Goal: Task Accomplishment & Management: Manage account settings

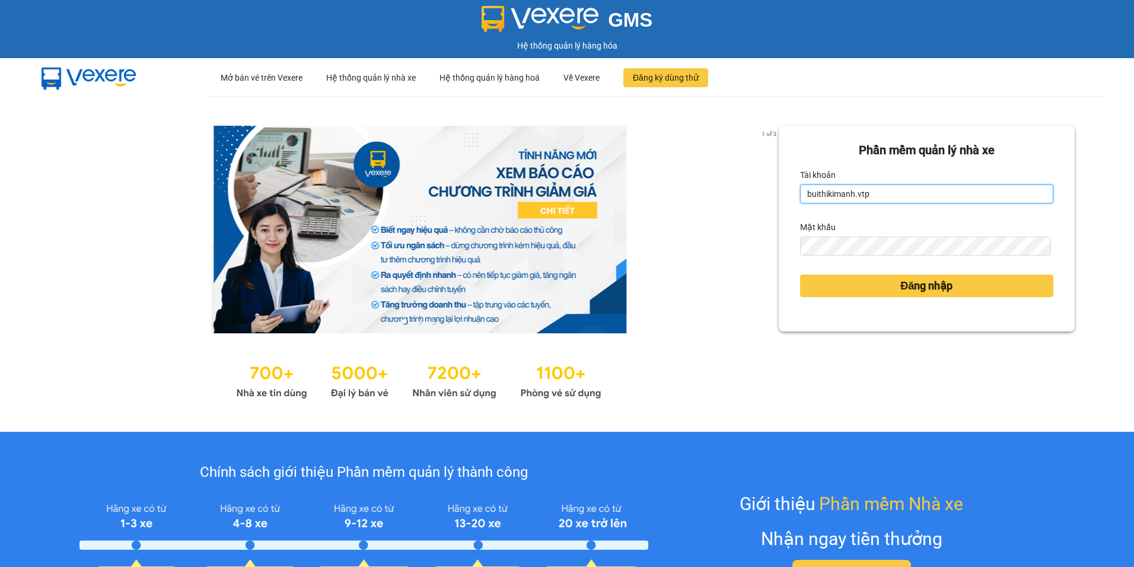
click at [880, 190] on input "buithikimanh.vtp" at bounding box center [926, 193] width 253 height 19
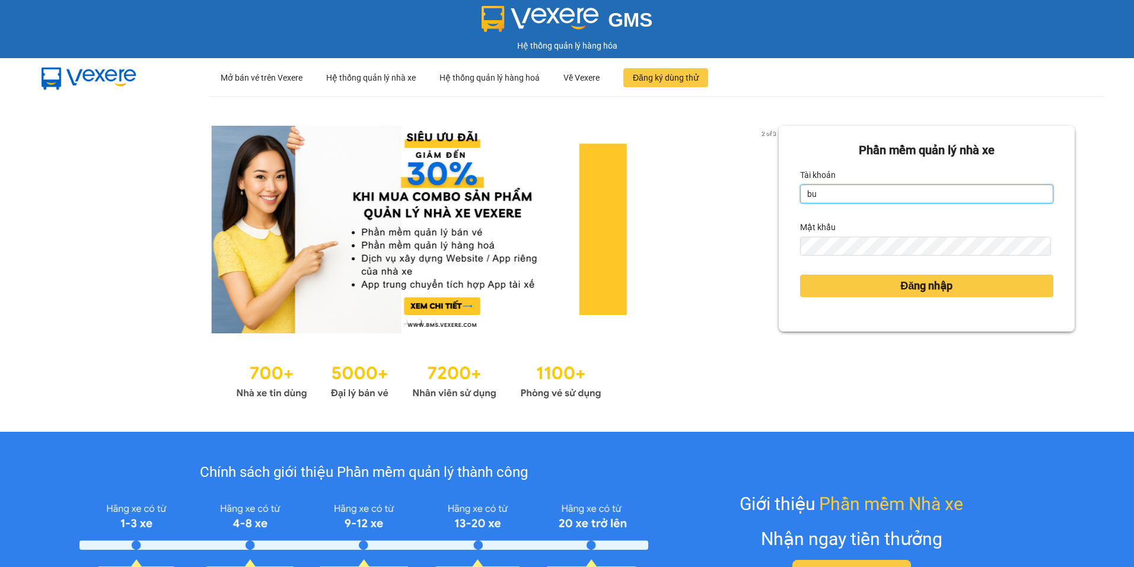
type input "b"
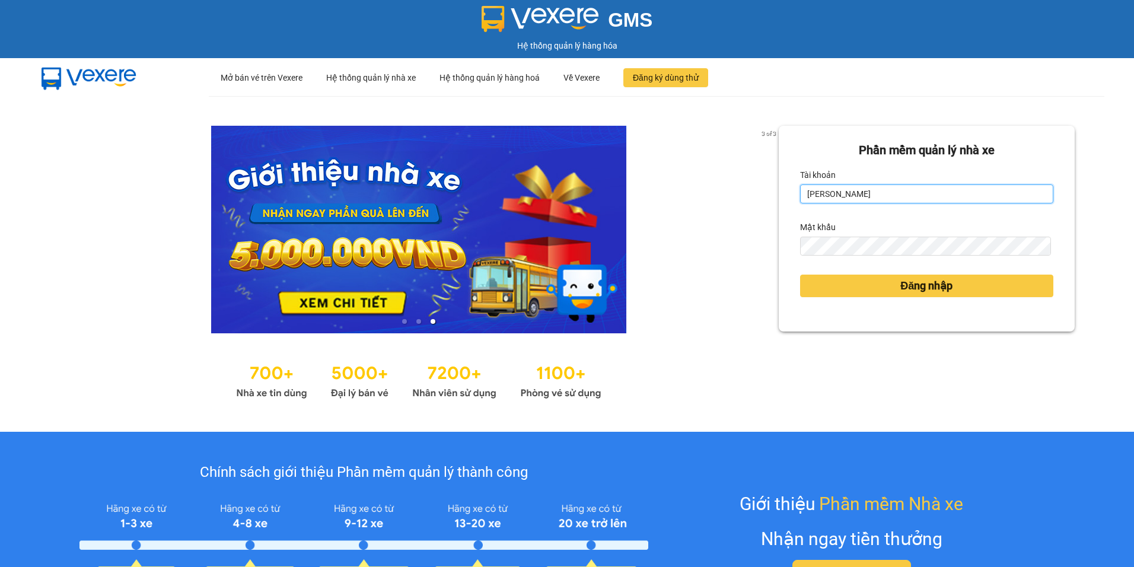
type input "nguyenthihongphuong.vtp"
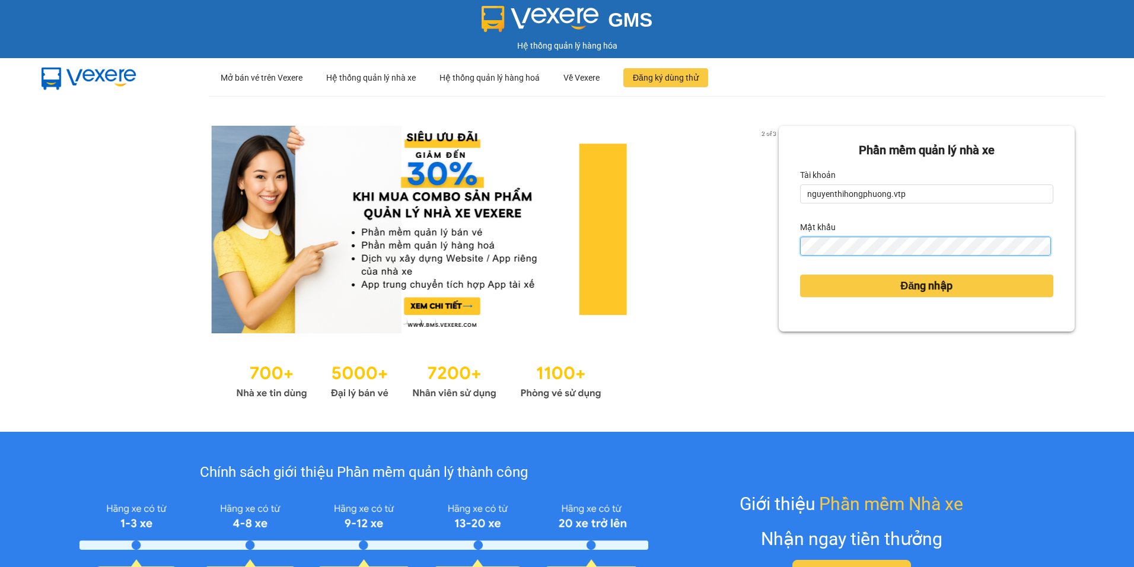
click at [800, 275] on button "Đăng nhập" at bounding box center [926, 286] width 253 height 23
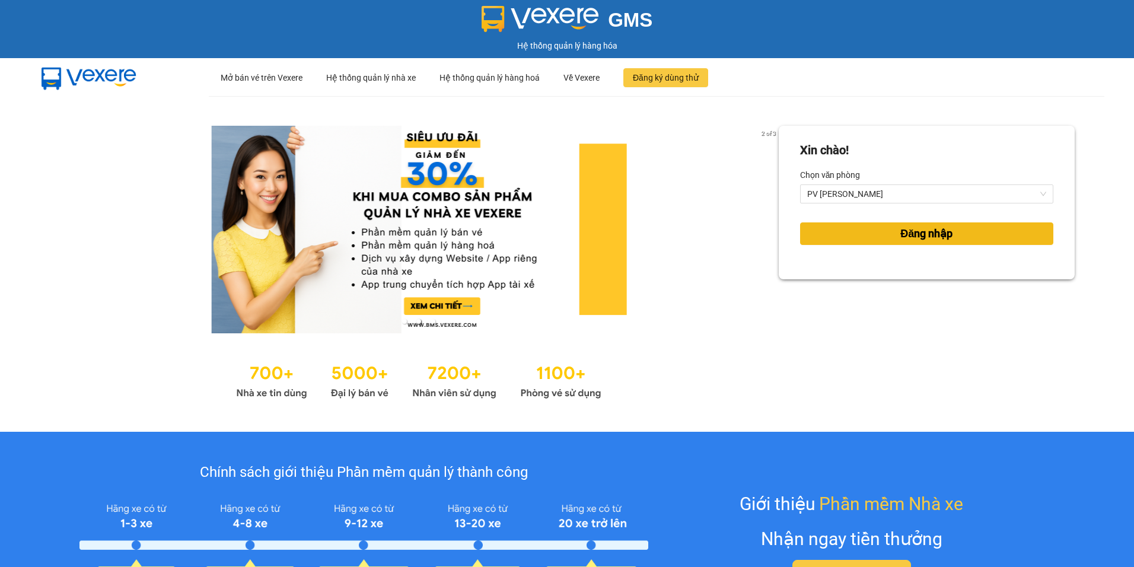
click at [923, 234] on span "Đăng nhập" at bounding box center [926, 233] width 52 height 17
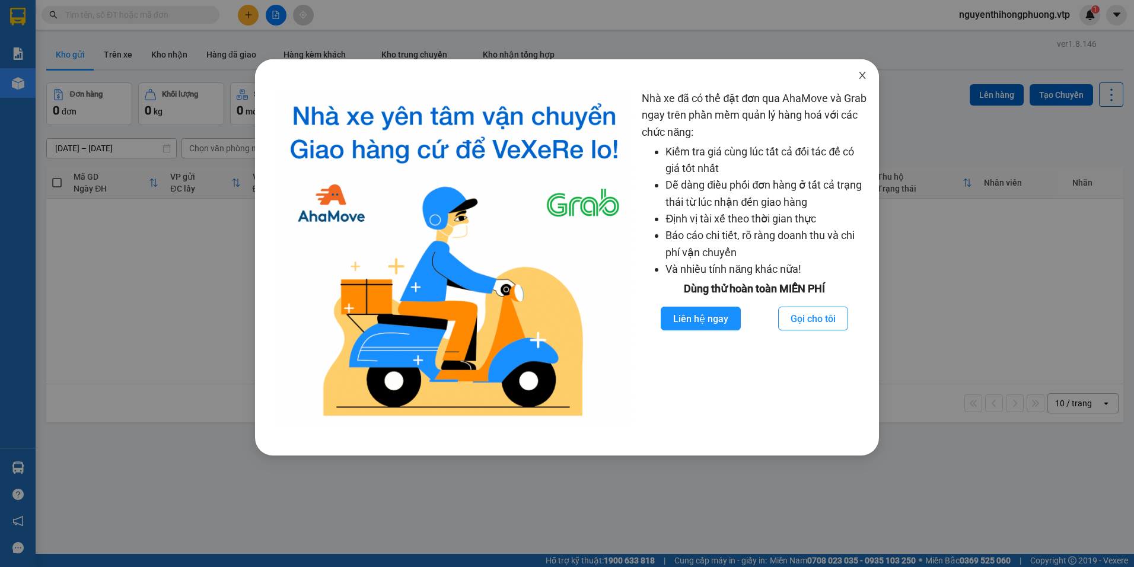
click at [863, 71] on icon "close" at bounding box center [862, 75] width 9 height 9
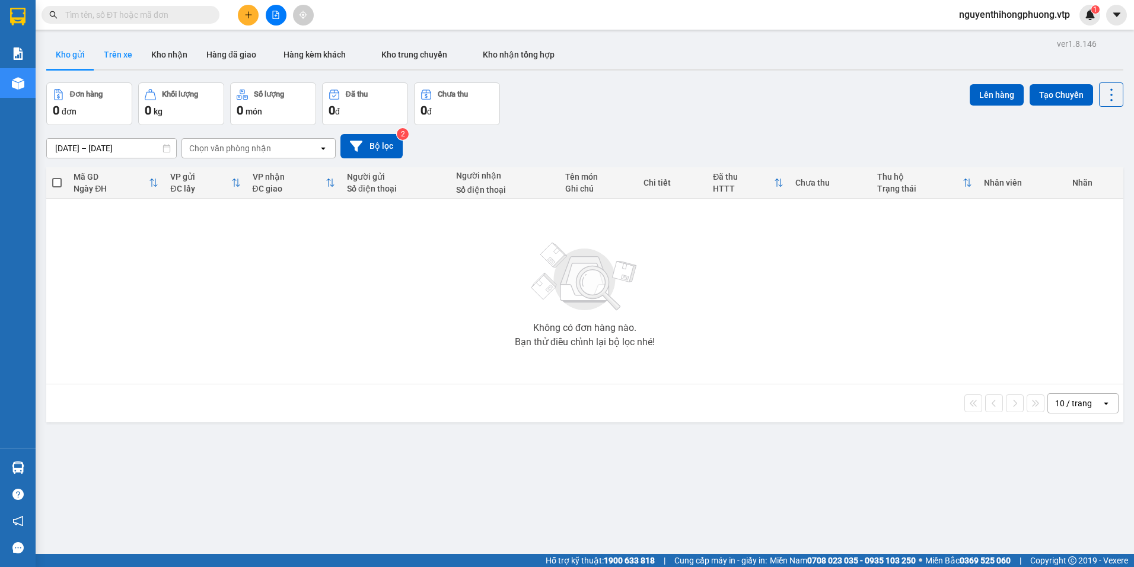
click at [113, 56] on button "Trên xe" at bounding box center [117, 54] width 47 height 28
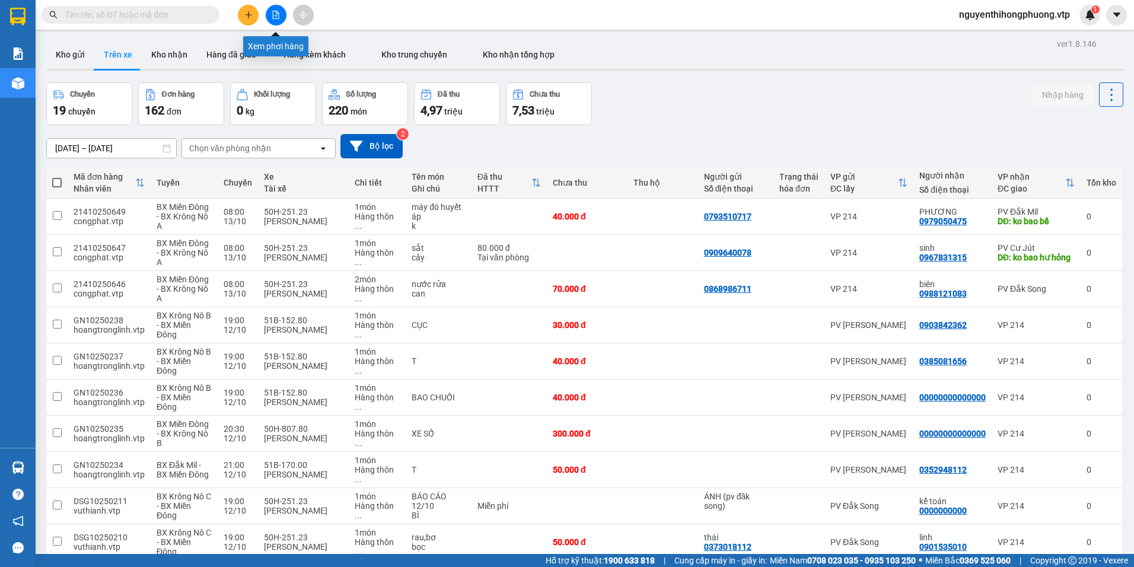
click at [282, 20] on button at bounding box center [276, 15] width 21 height 21
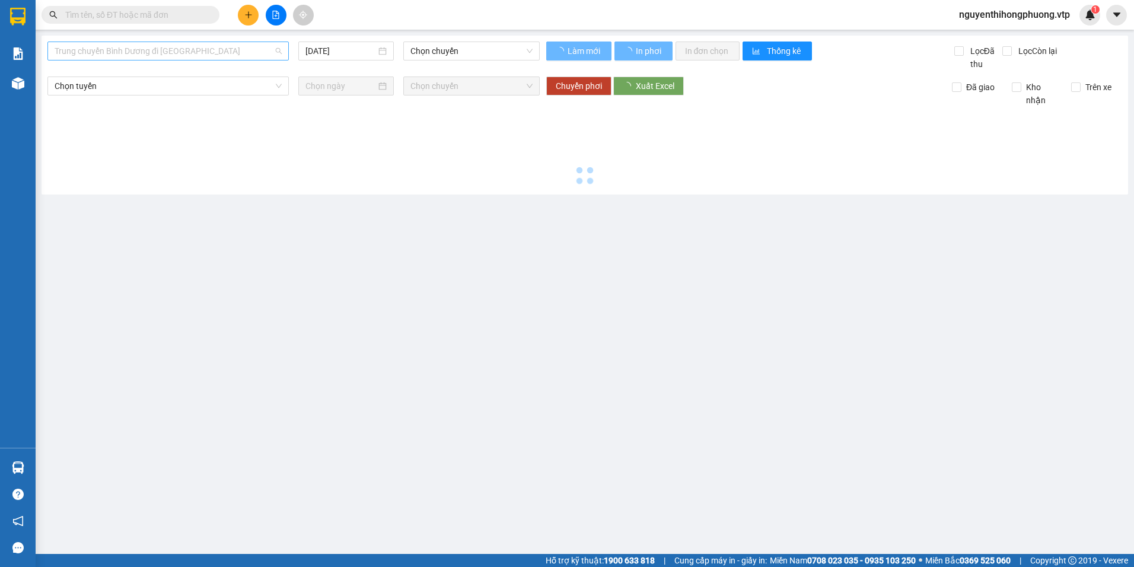
click at [203, 50] on span "Trung chuyển Bình Dương đi BXMĐ" at bounding box center [168, 51] width 227 height 18
type input "CU"
type input "[DATE]"
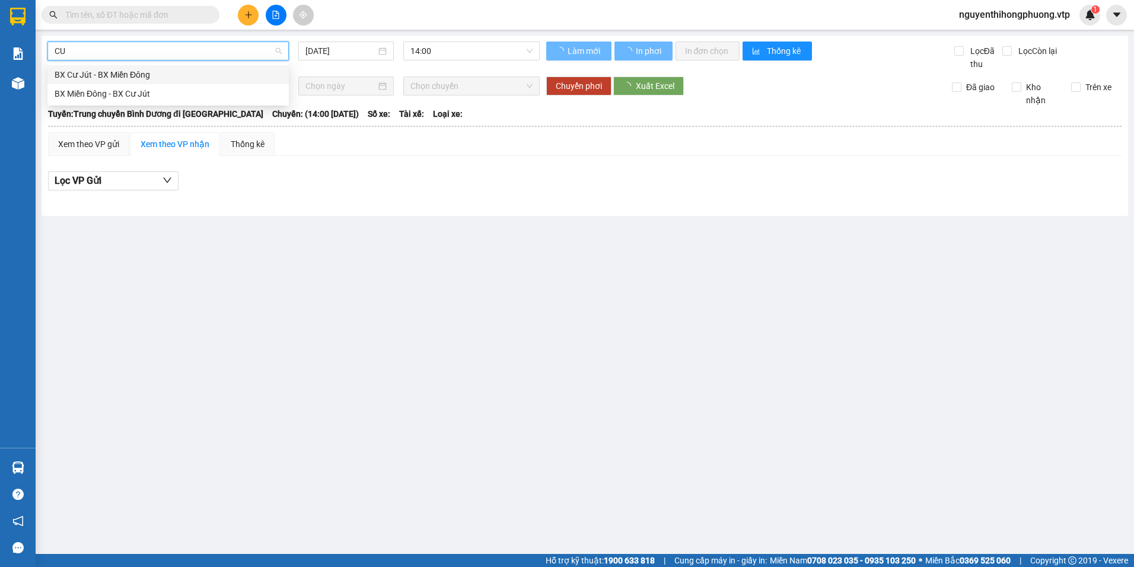
click at [103, 75] on div "BX Cư Jút - BX Miền Đông" at bounding box center [168, 74] width 227 height 13
type input "[DATE]"
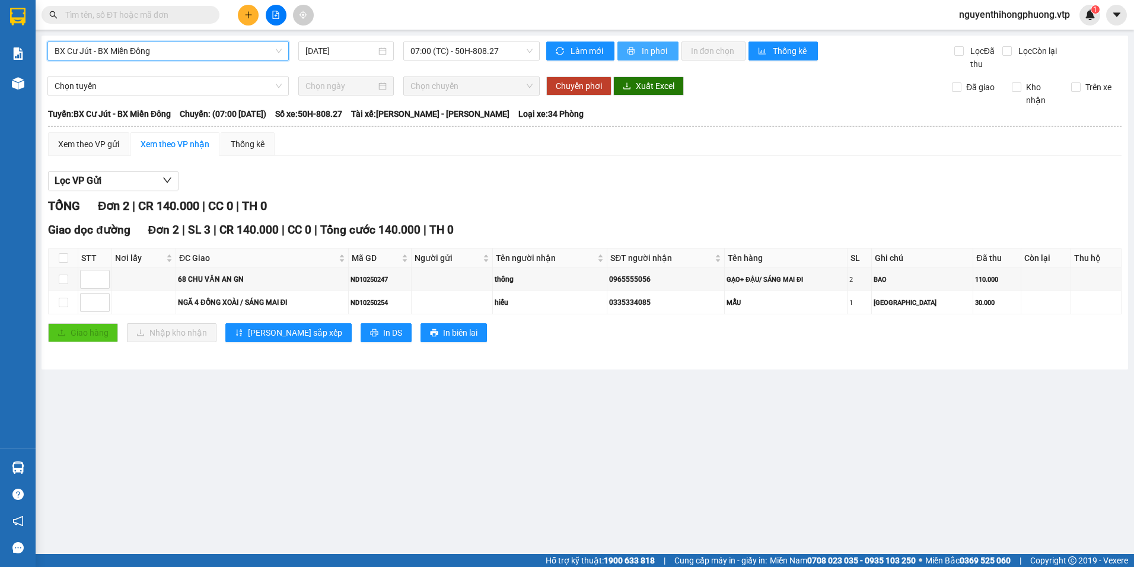
click at [662, 54] on span "In phơi" at bounding box center [655, 50] width 27 height 13
click at [186, 47] on span "BX Cư Jút - BX Miền Đông" at bounding box center [168, 51] width 227 height 18
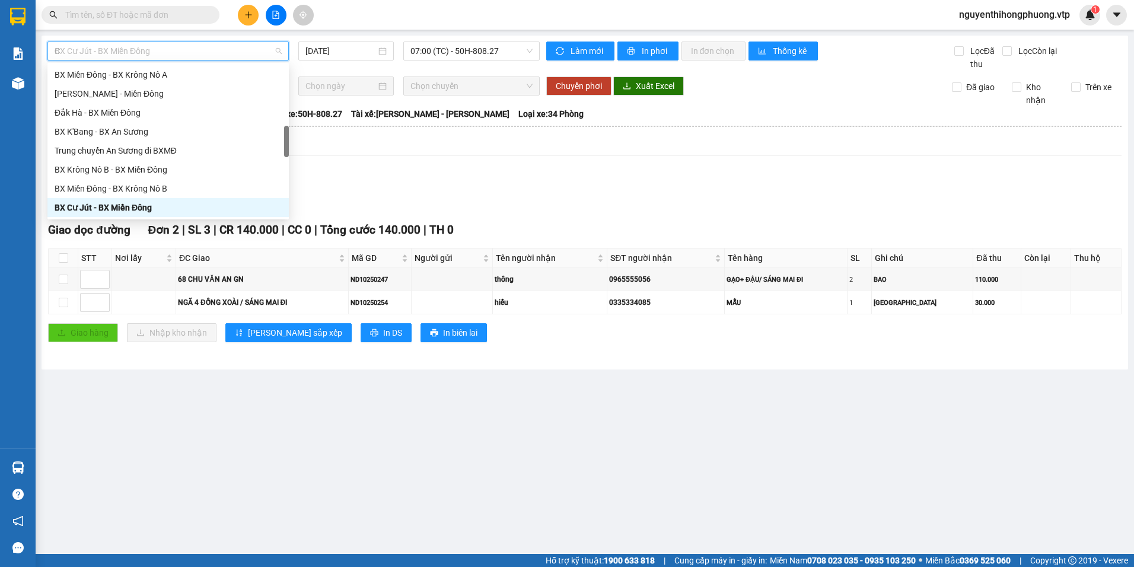
scroll to position [166, 0]
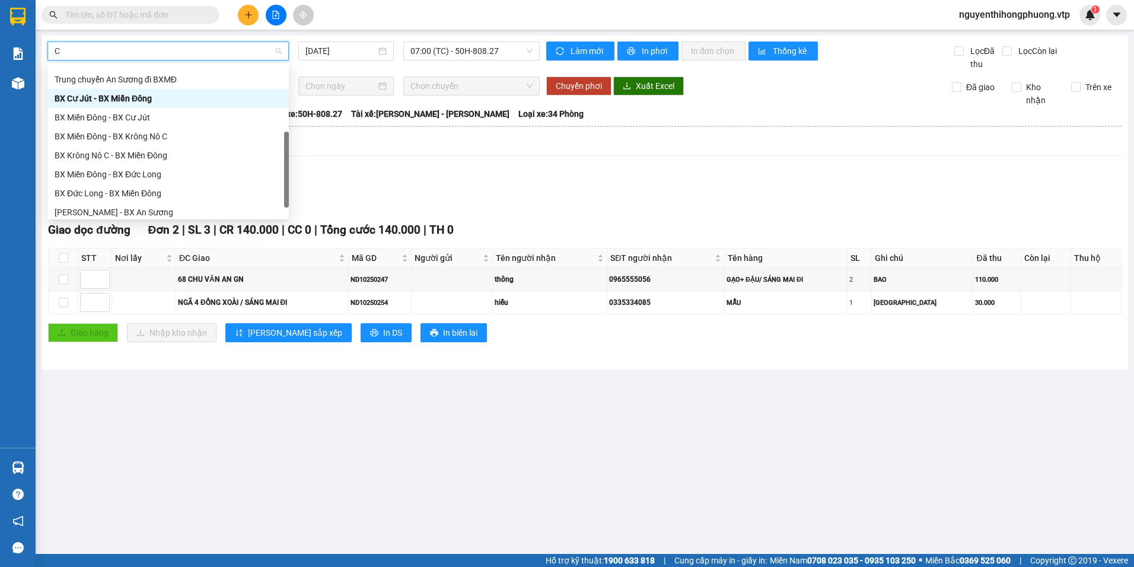
type input "CU"
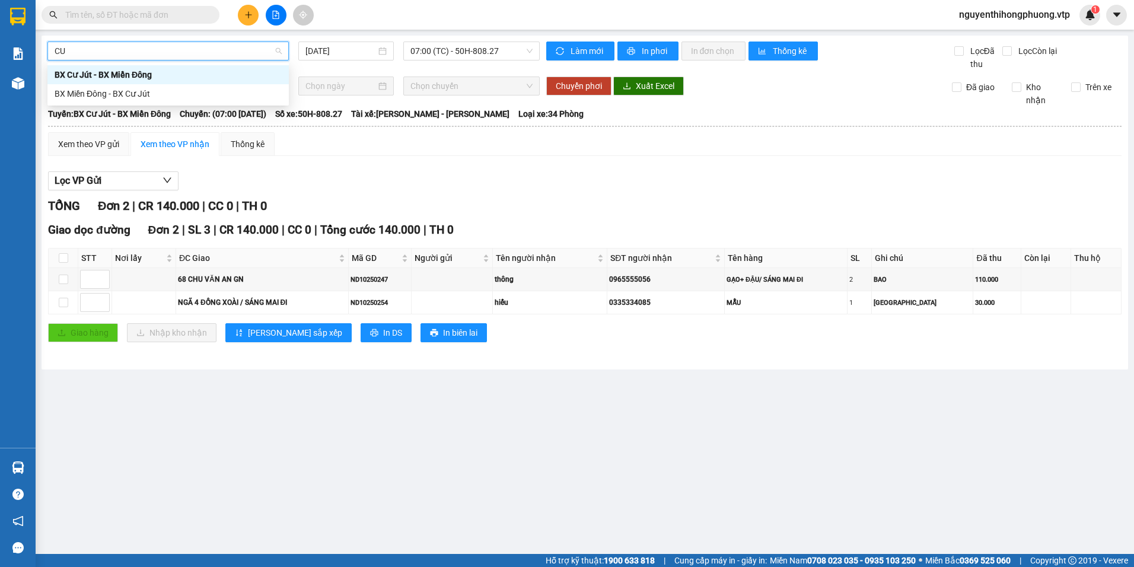
scroll to position [0, 0]
click at [141, 79] on div "BX Cư Jút - BX Miền Đông" at bounding box center [168, 74] width 227 height 13
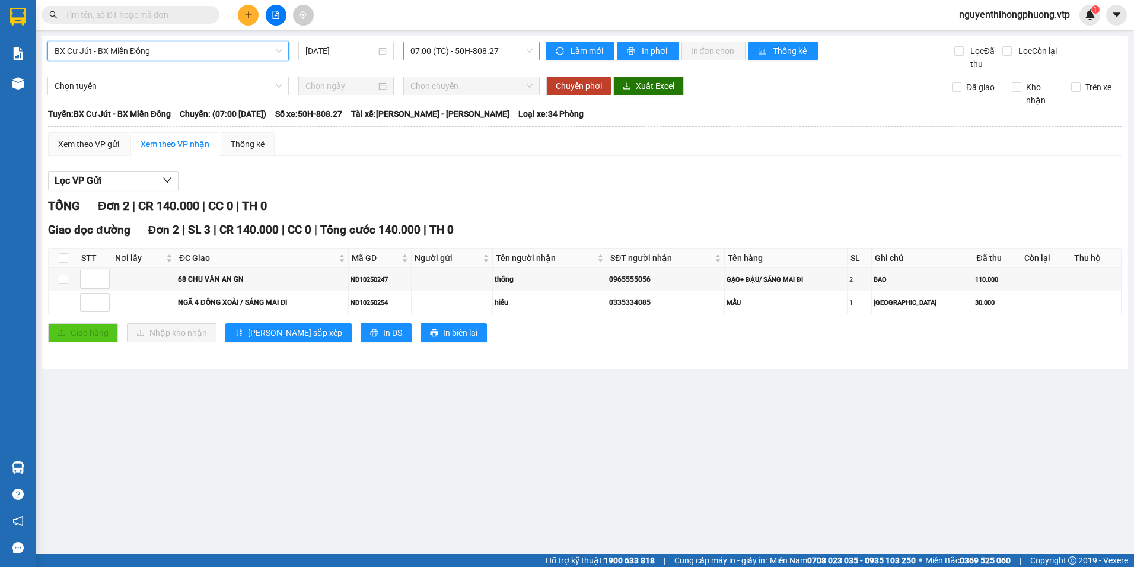
click at [508, 51] on span "07:00 (TC) - 50H-808.27" at bounding box center [471, 51] width 123 height 18
click at [418, 107] on div "20:30" at bounding box center [456, 112] width 93 height 13
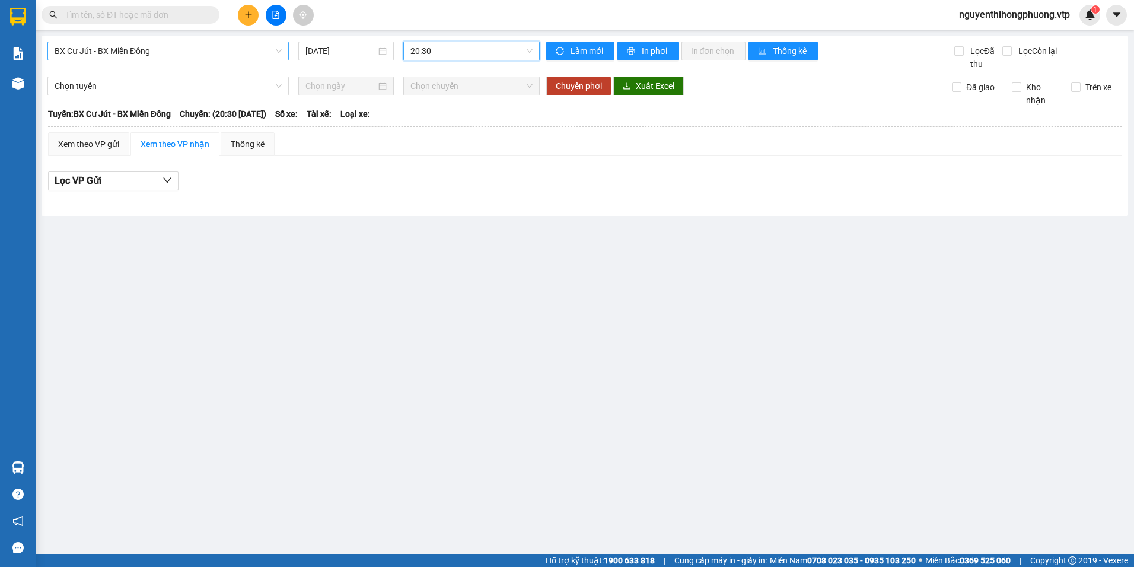
click at [458, 55] on span "20:30" at bounding box center [471, 51] width 123 height 18
click at [439, 93] on div "07:00 (TC) - 50H-808.27" at bounding box center [456, 93] width 93 height 13
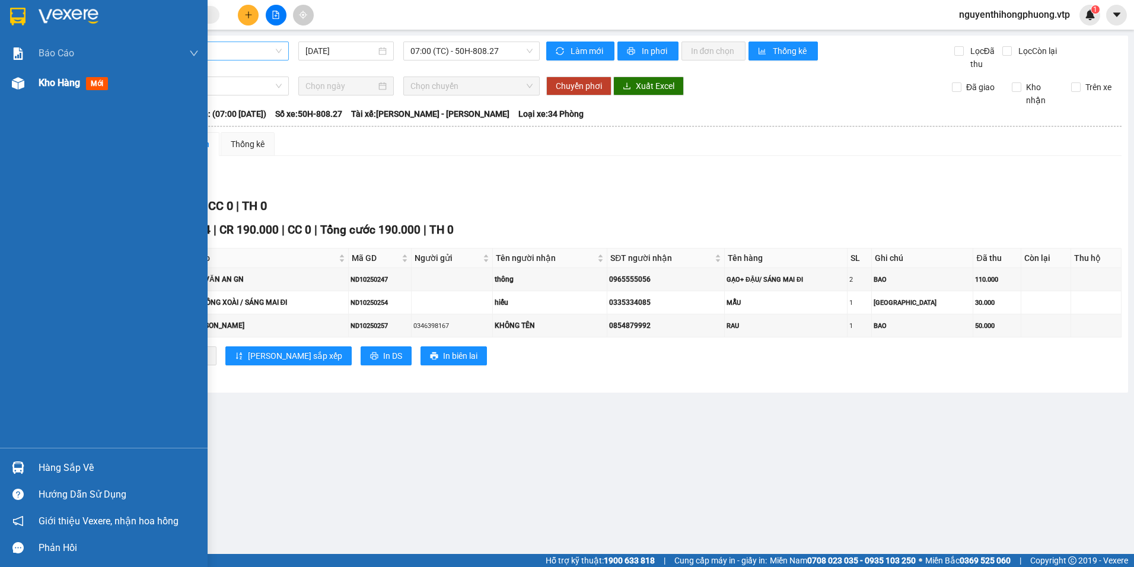
click at [59, 76] on div "Kho hàng mới" at bounding box center [76, 82] width 74 height 15
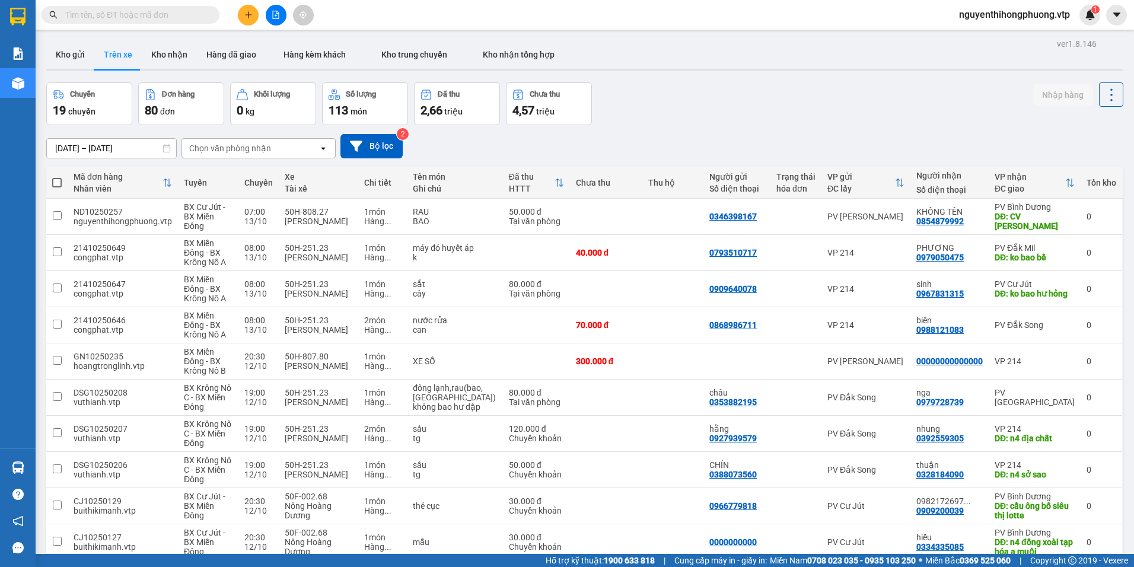
click at [324, 148] on icon at bounding box center [323, 148] width 4 height 2
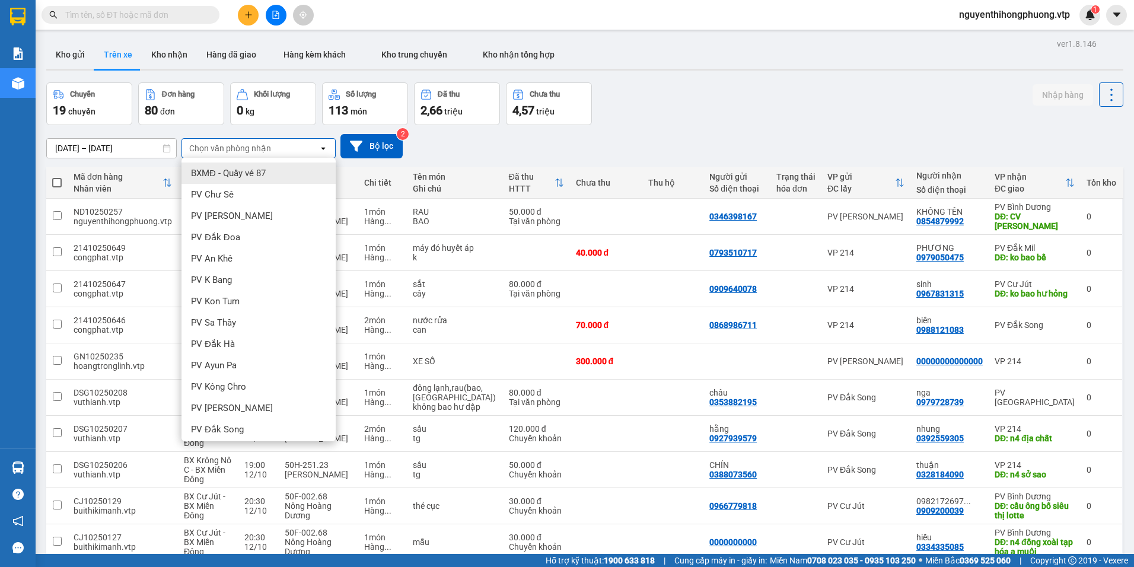
type input "N"
type input "PV N"
click at [224, 197] on span "PV [PERSON_NAME]" at bounding box center [232, 195] width 82 height 12
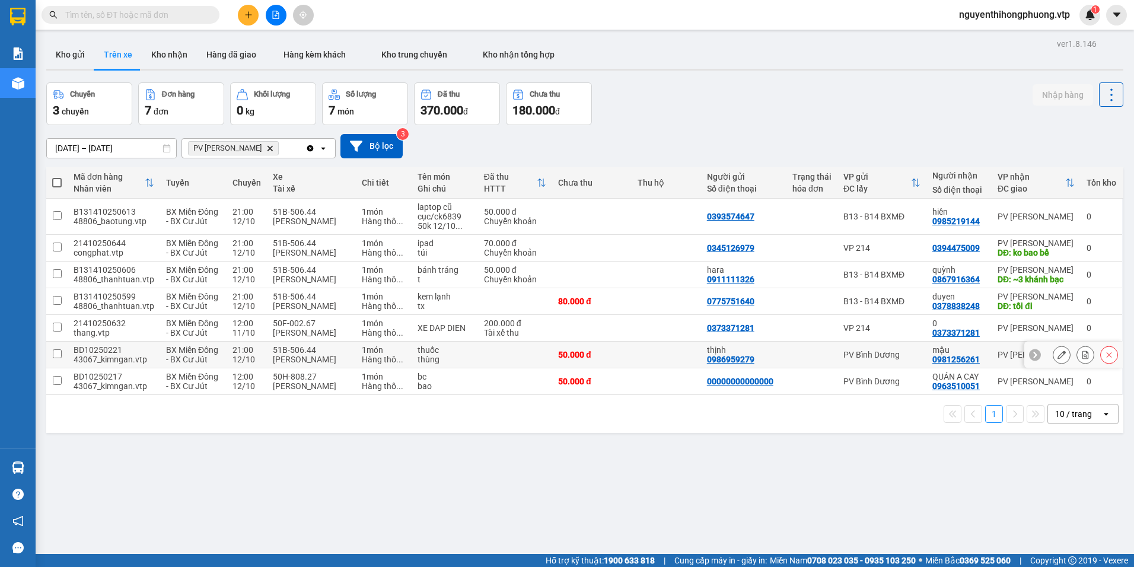
click at [60, 355] on input "checkbox" at bounding box center [57, 353] width 9 height 9
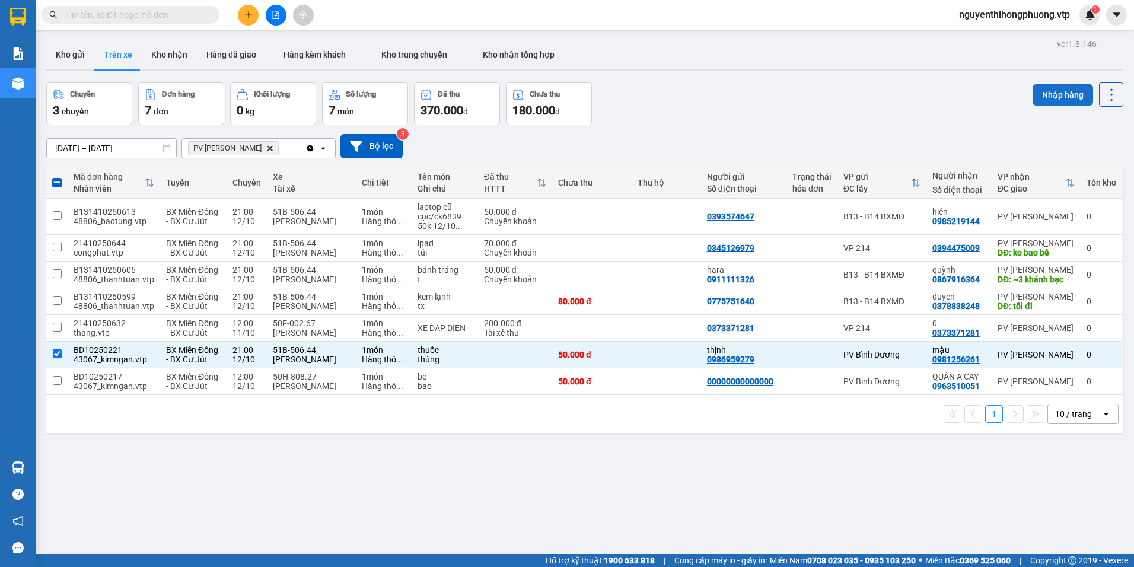
click at [1052, 100] on button "Nhập hàng" at bounding box center [1063, 94] width 60 height 21
checkbox input "false"
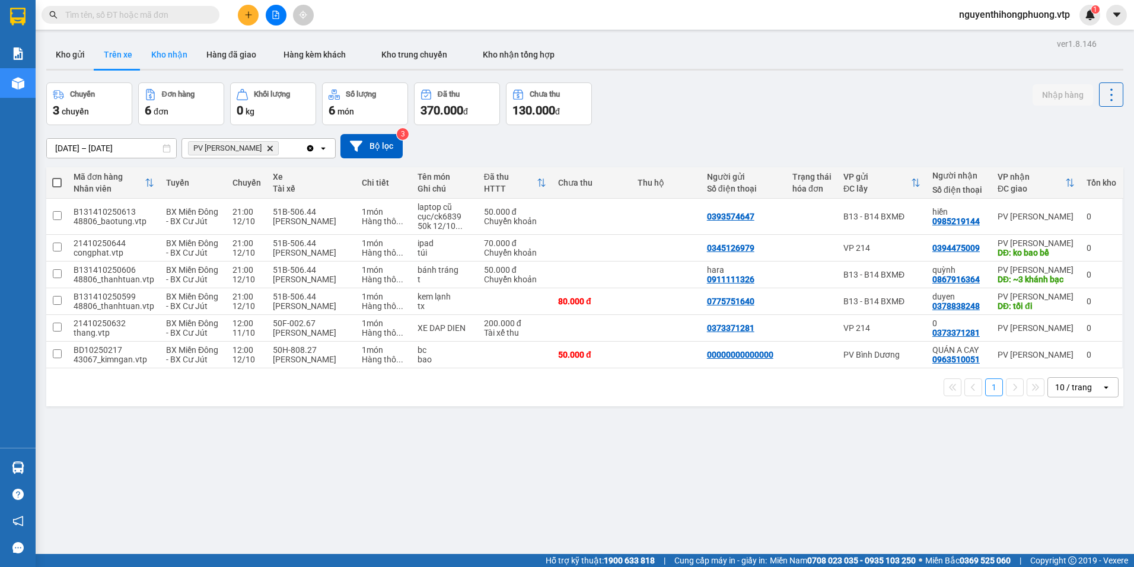
click at [170, 49] on button "Kho nhận" at bounding box center [169, 54] width 55 height 28
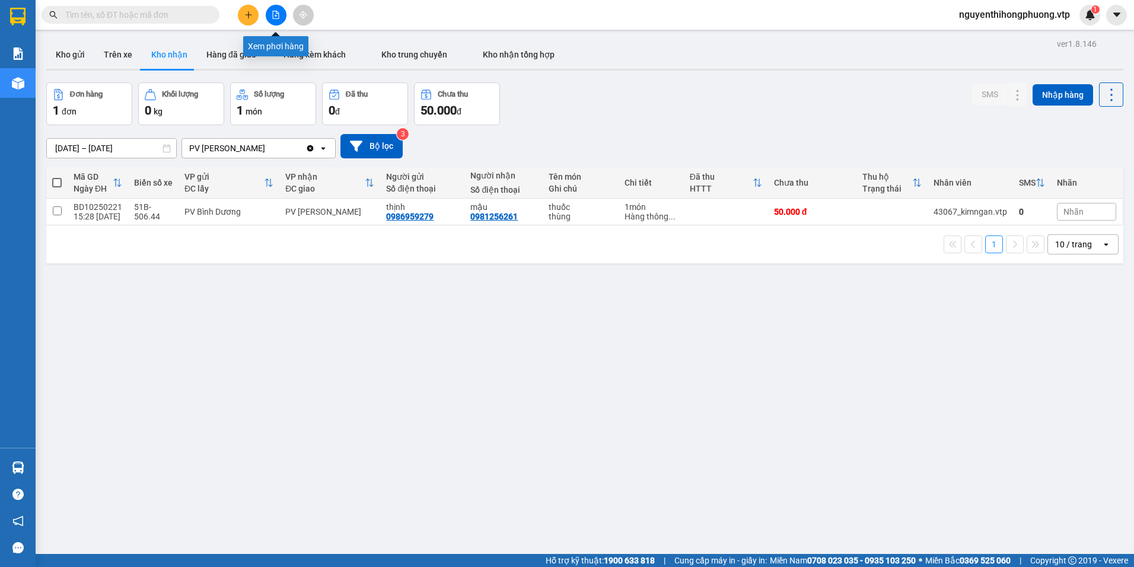
click at [273, 15] on icon "file-add" at bounding box center [276, 15] width 8 height 8
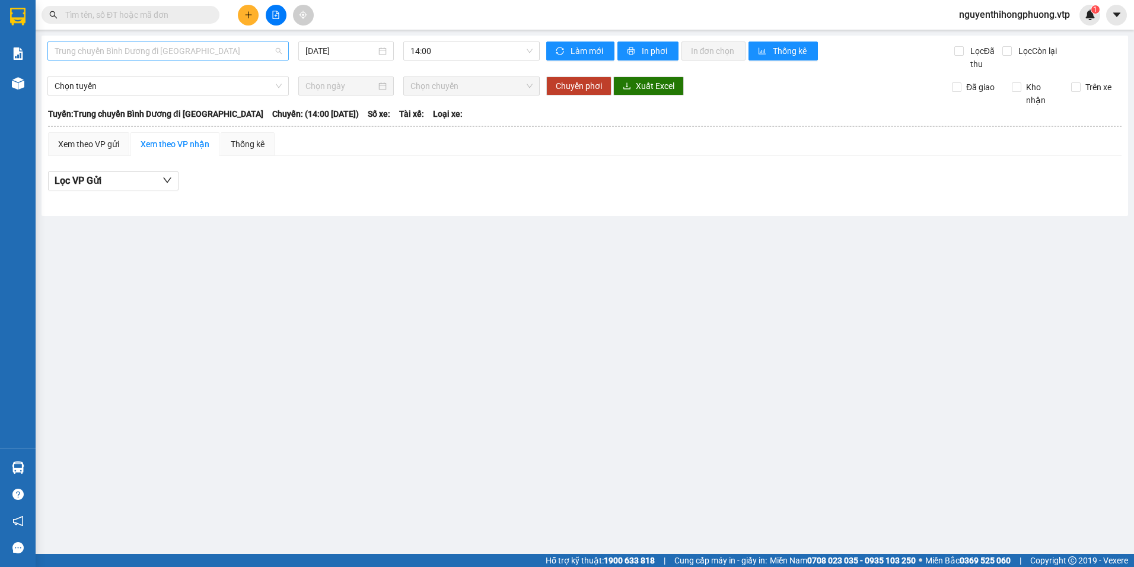
click at [205, 55] on span "Trung chuyển Bình Dương đi BXMĐ" at bounding box center [168, 51] width 227 height 18
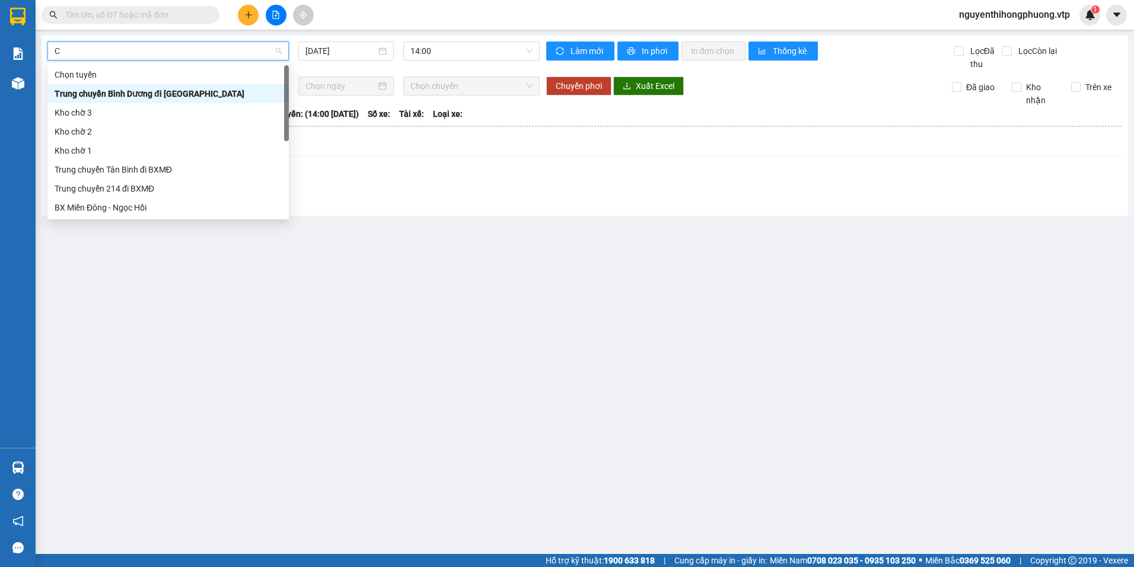
type input "CU"
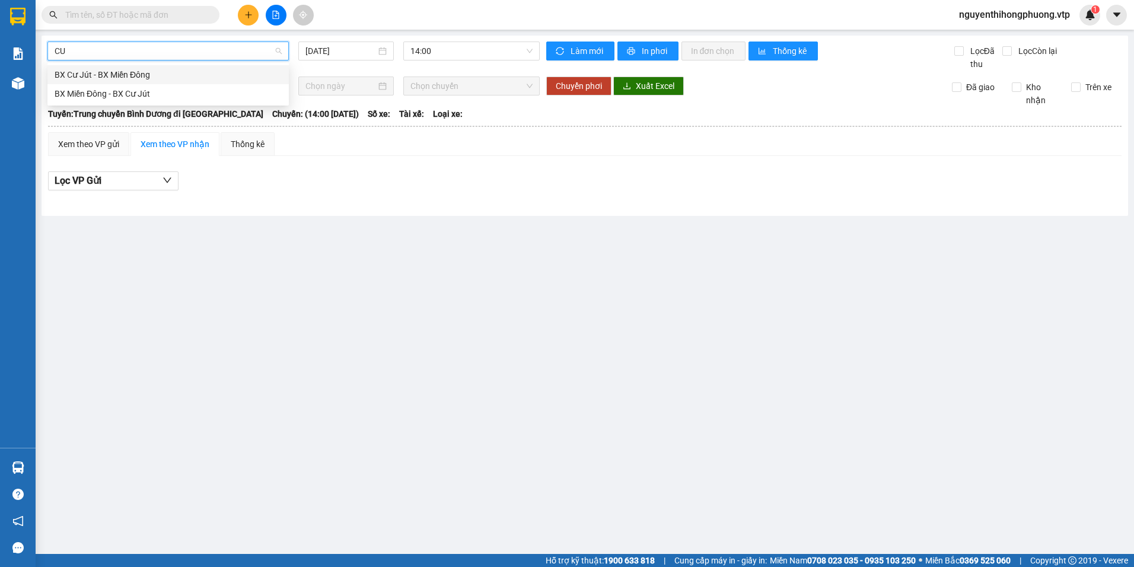
click at [116, 78] on div "BX Cư Jút - BX Miền Đông" at bounding box center [168, 74] width 227 height 13
type input "[DATE]"
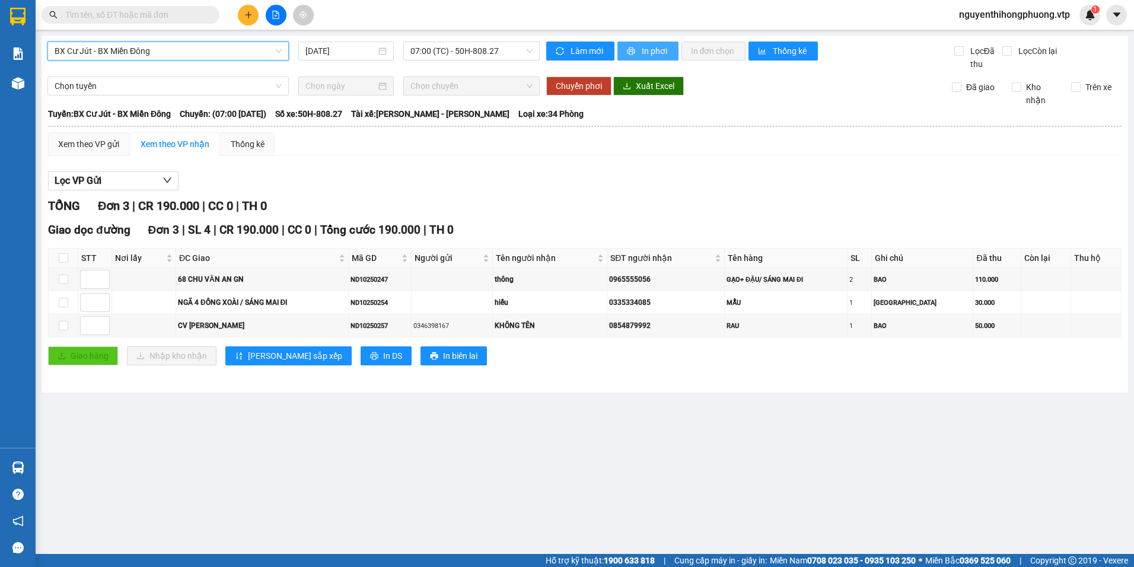
click at [649, 50] on span "In phơi" at bounding box center [655, 50] width 27 height 13
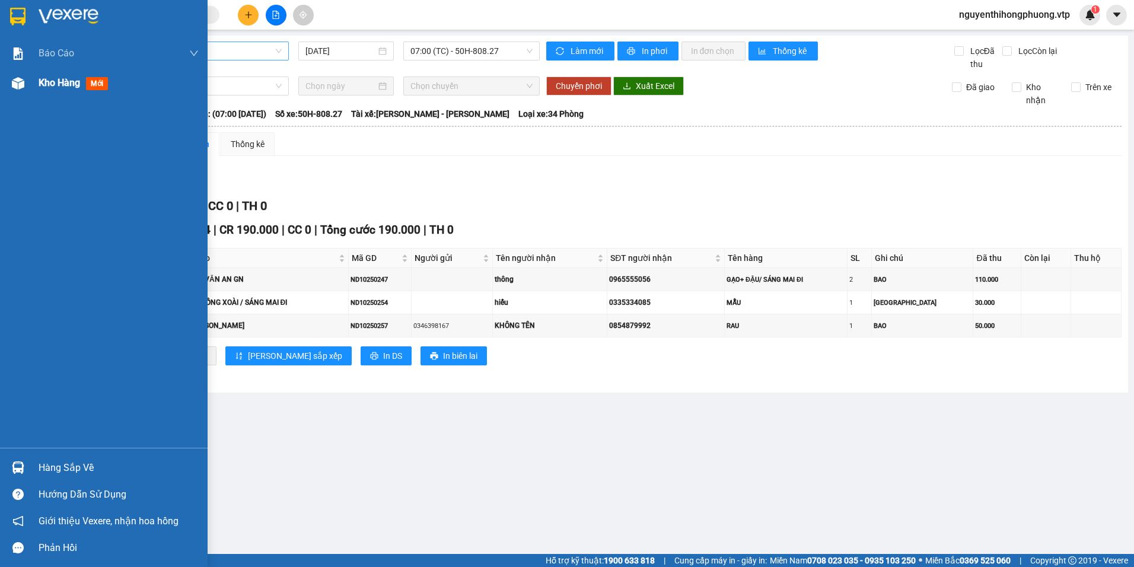
click at [67, 79] on span "Kho hàng" at bounding box center [60, 82] width 42 height 11
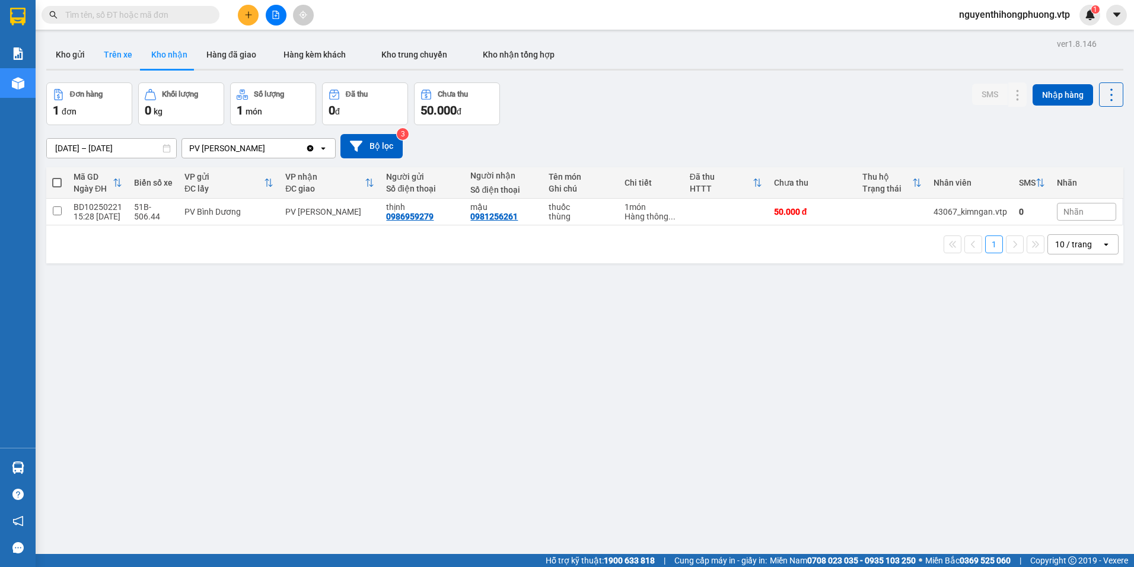
click at [116, 51] on button "Trên xe" at bounding box center [117, 54] width 47 height 28
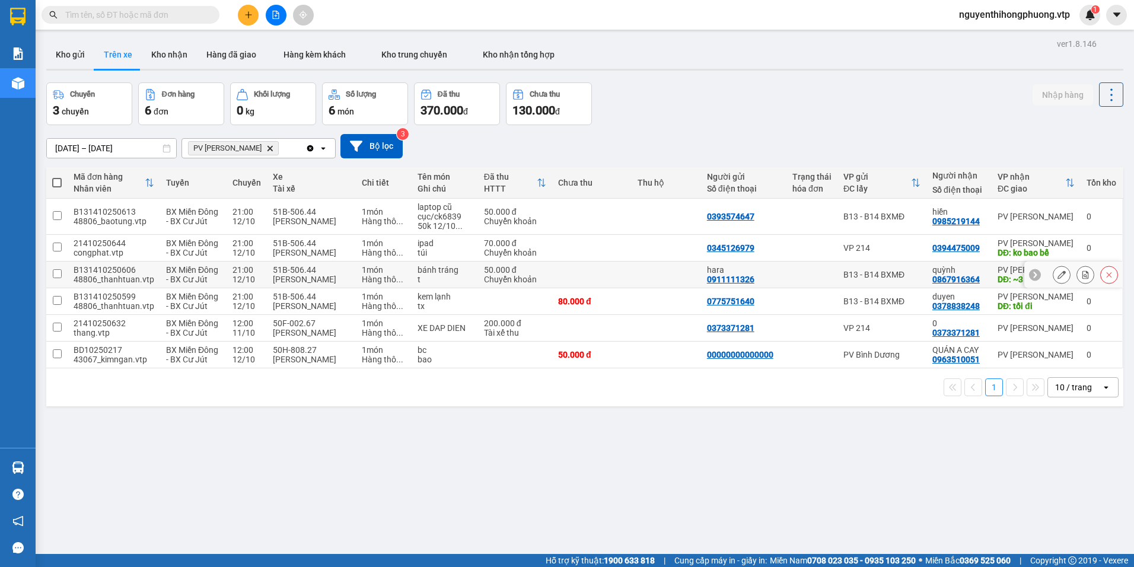
click at [768, 272] on div "hara" at bounding box center [744, 269] width 74 height 9
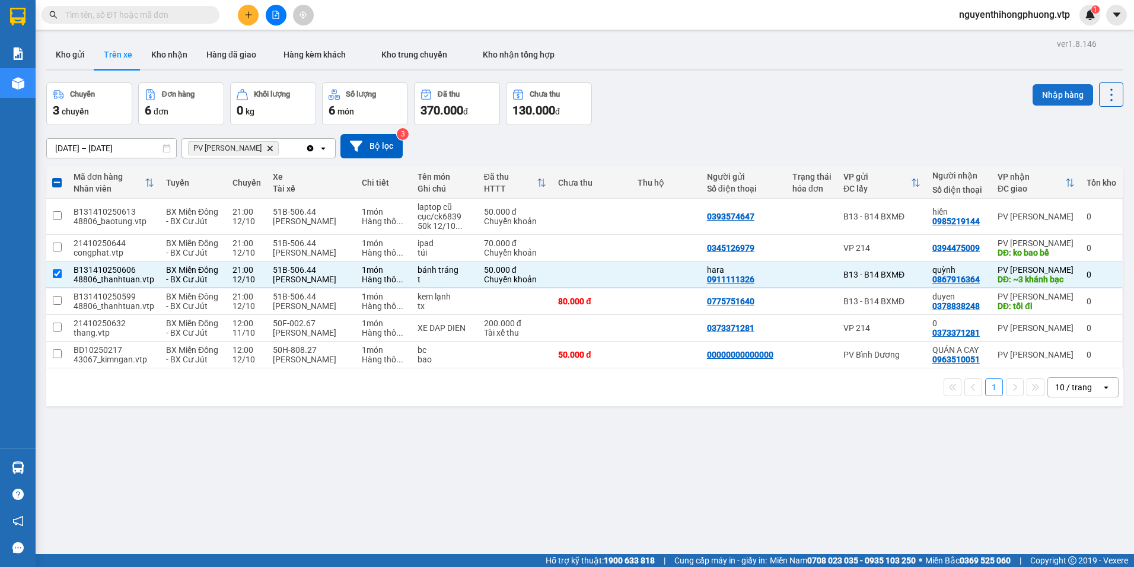
click at [1055, 97] on button "Nhập hàng" at bounding box center [1063, 94] width 60 height 21
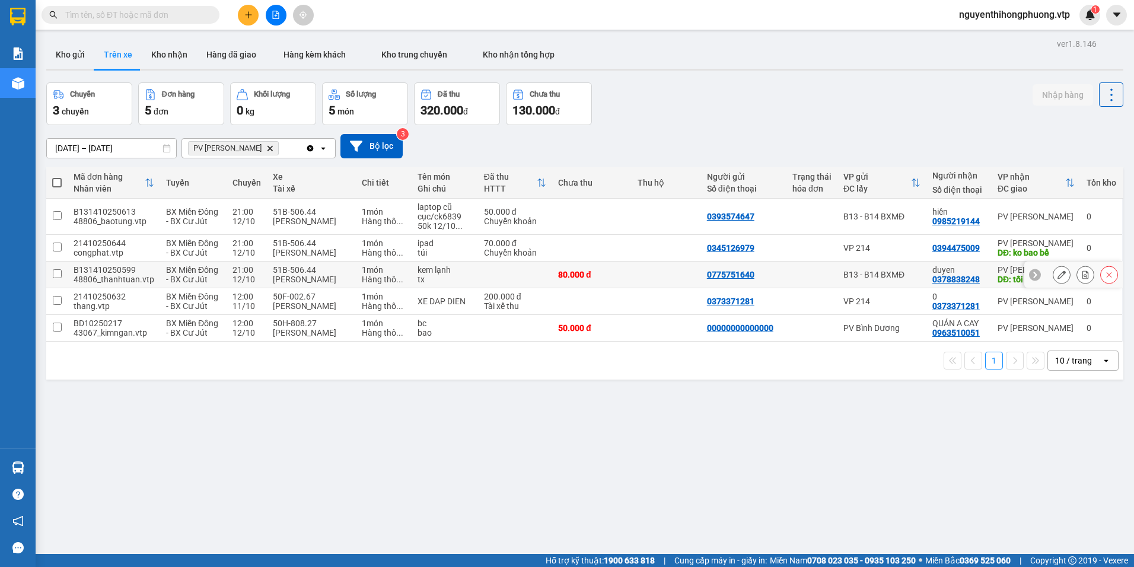
click at [792, 273] on div at bounding box center [811, 274] width 39 height 9
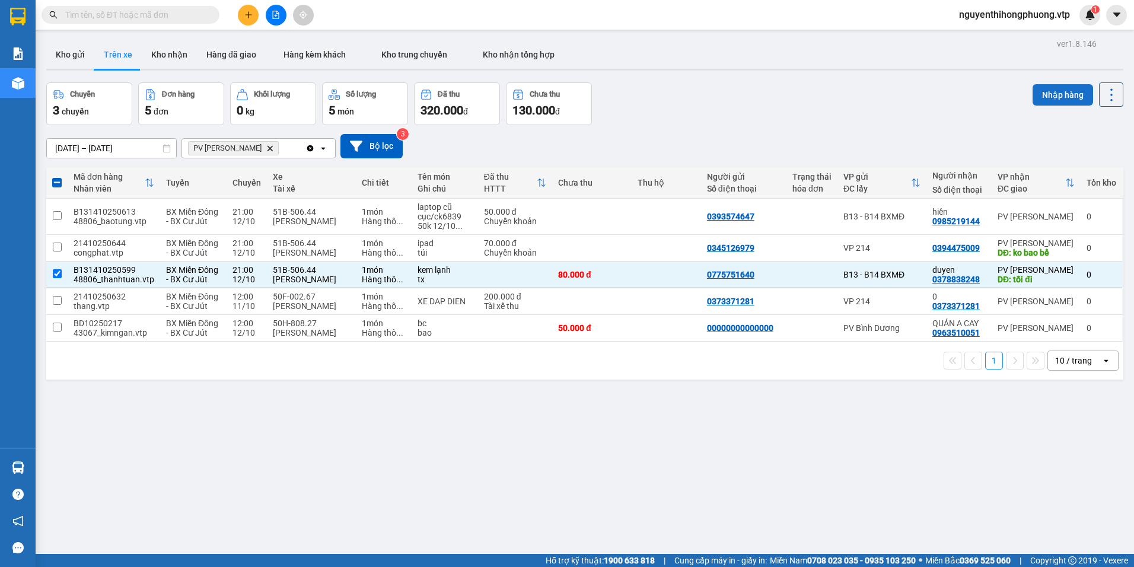
click at [1047, 88] on button "Nhập hàng" at bounding box center [1063, 94] width 60 height 21
checkbox input "false"
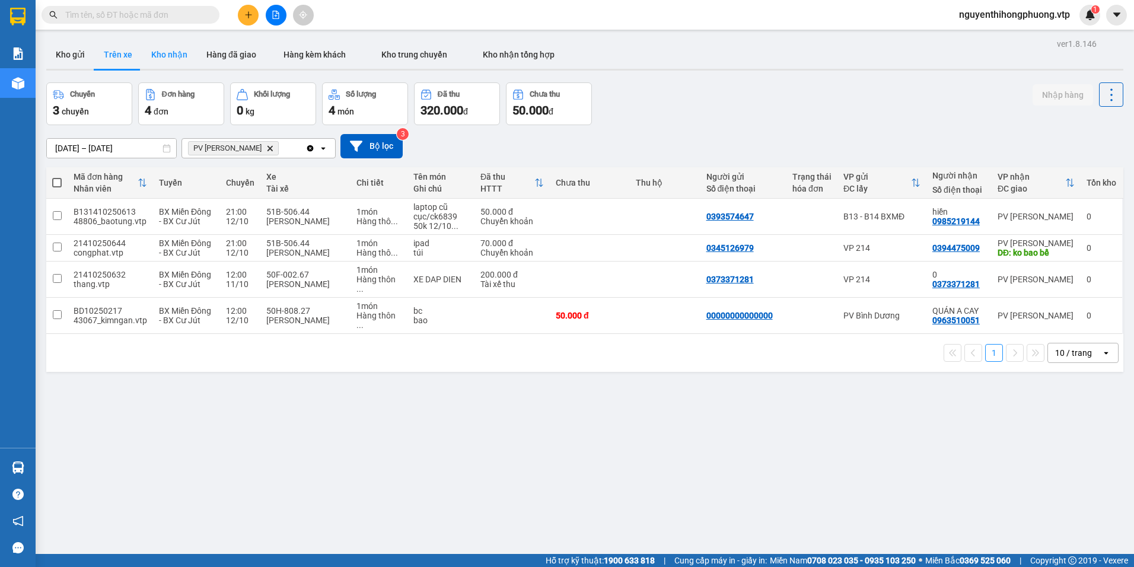
click at [175, 55] on button "Kho nhận" at bounding box center [169, 54] width 55 height 28
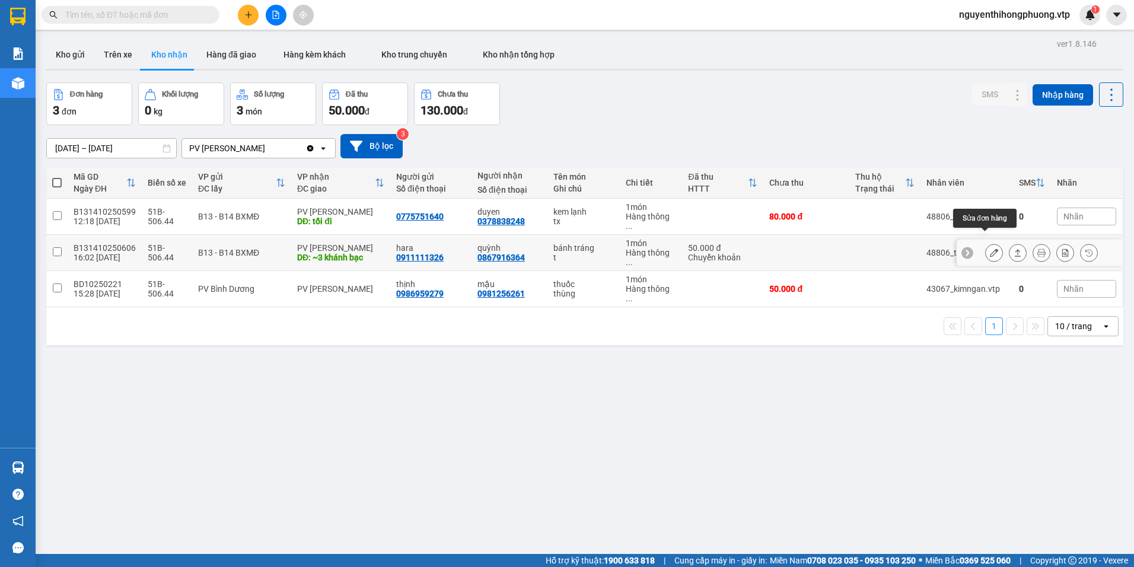
click at [989, 243] on button at bounding box center [994, 253] width 17 height 21
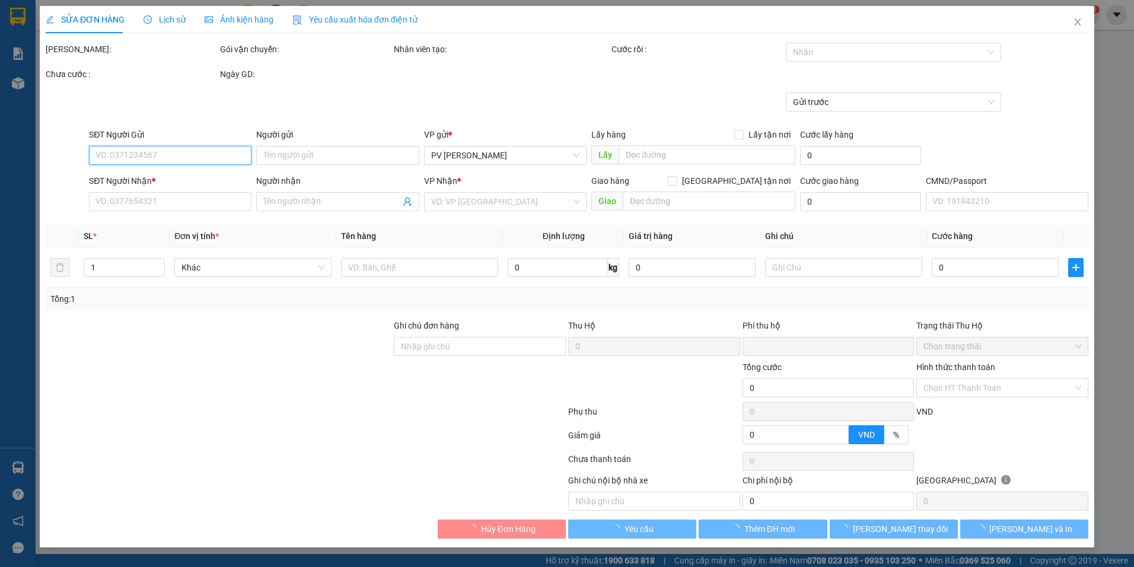
type input "2.500"
type input "0911111326"
type input "hara"
type input "0867916364"
type input "quỳnh"
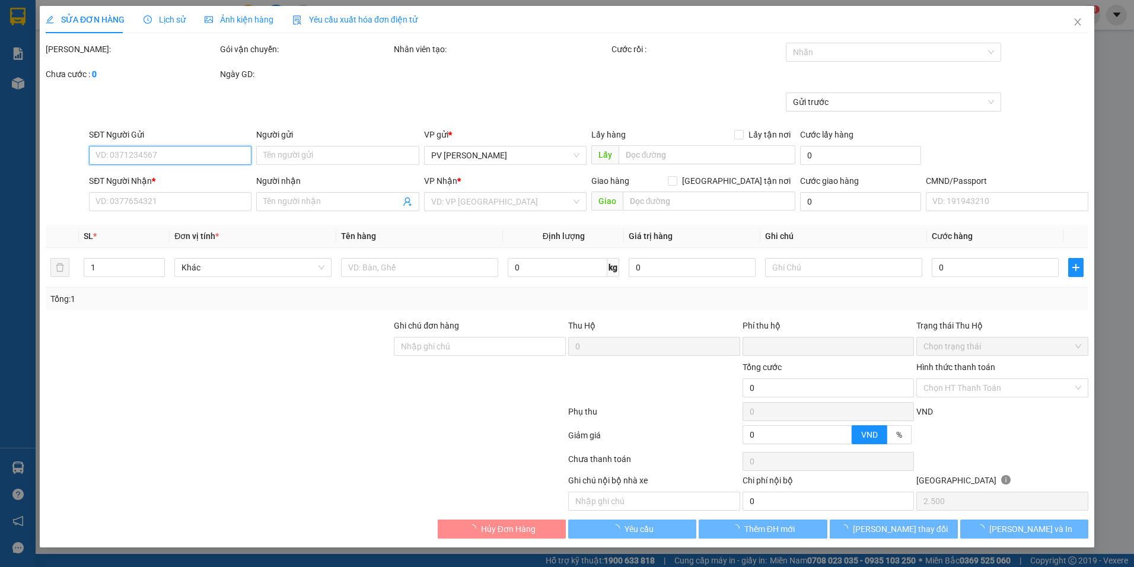
type input "~3 khánh bạc"
type input "ck50 12/10 16h02"
type input "0"
type input "50.000"
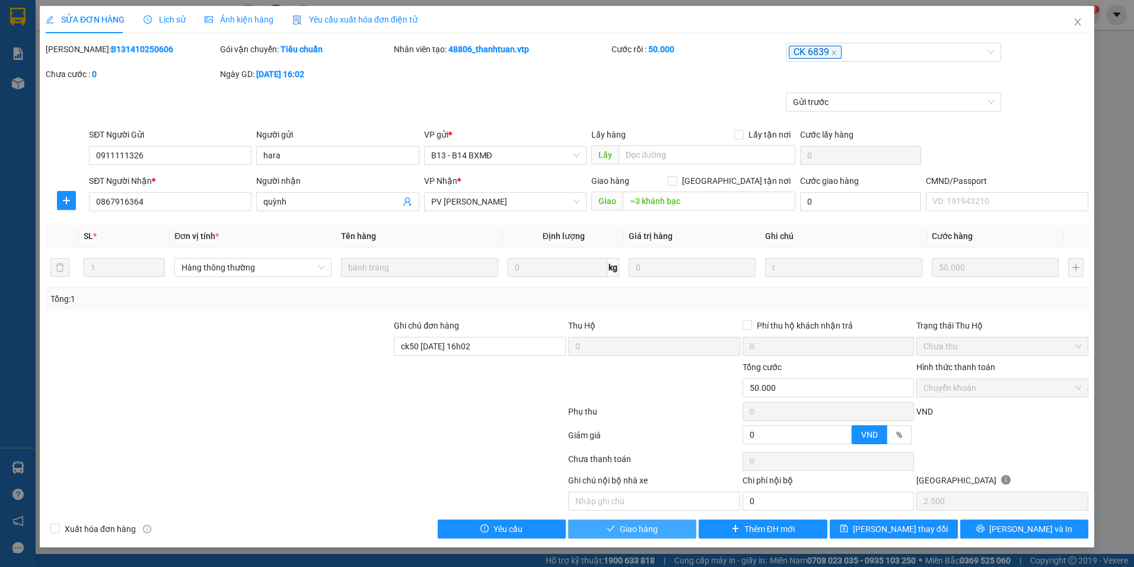
click at [629, 532] on span "Giao hàng" at bounding box center [639, 528] width 38 height 13
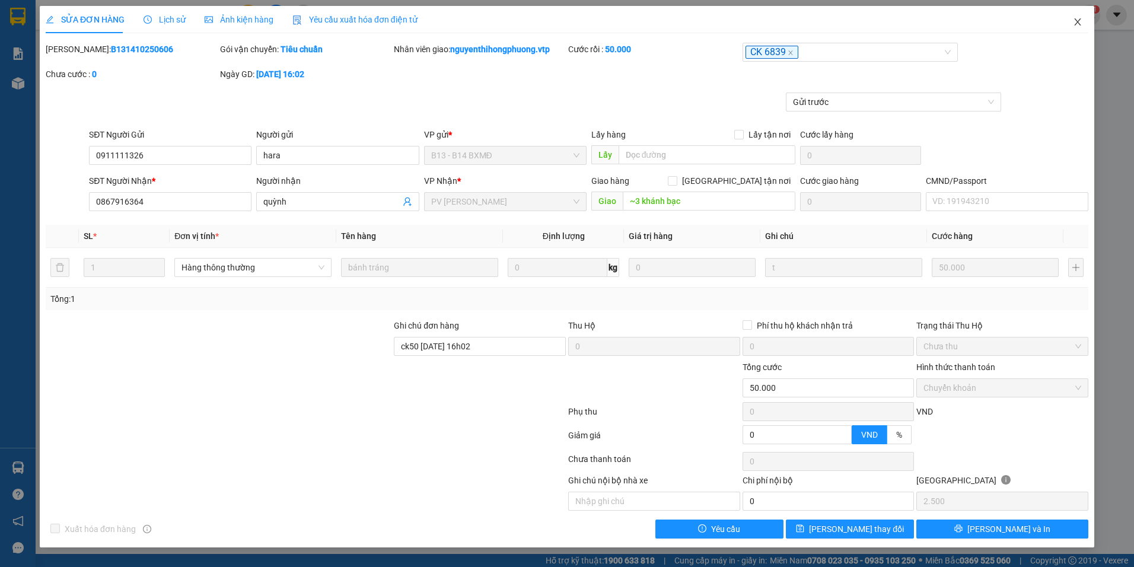
click at [1076, 21] on icon "close" at bounding box center [1077, 21] width 9 height 9
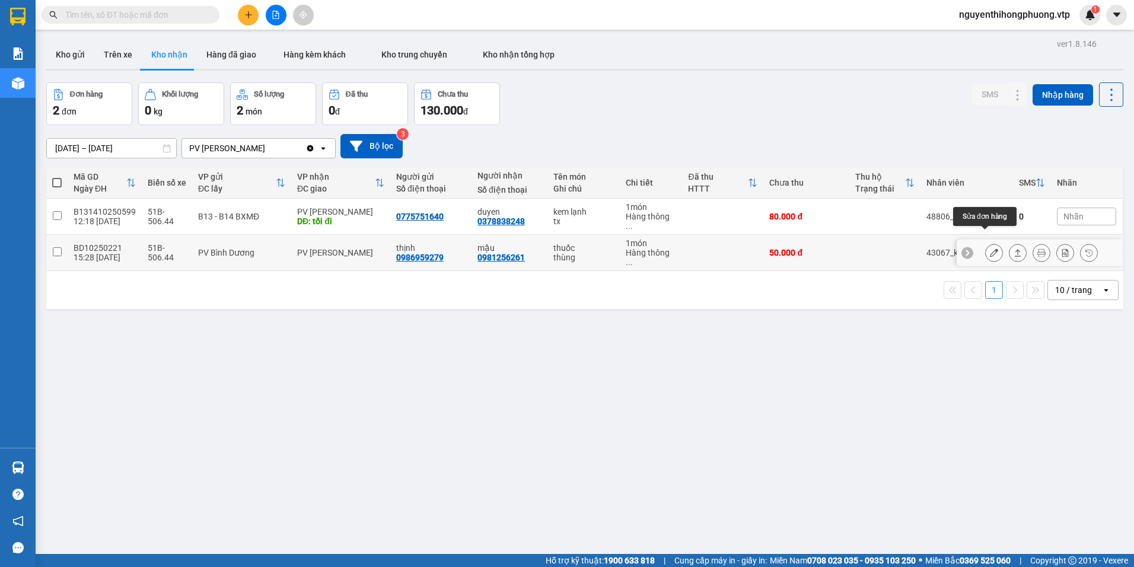
click at [990, 248] on icon at bounding box center [994, 252] width 8 height 8
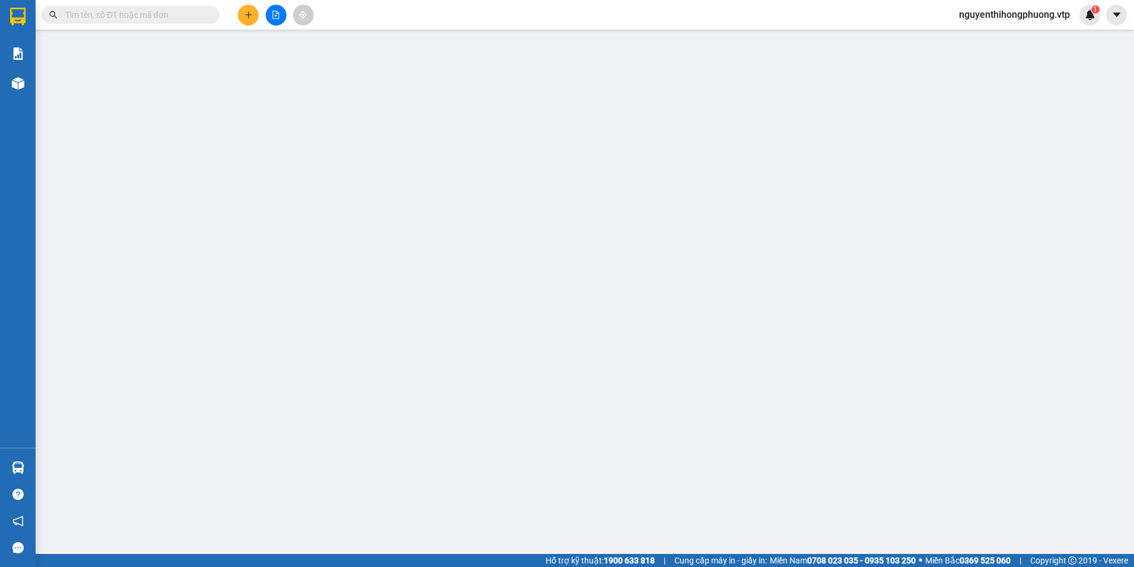
type input "0986959279"
type input "thịnh"
type input "0981256261"
type input "mậu"
type input "0"
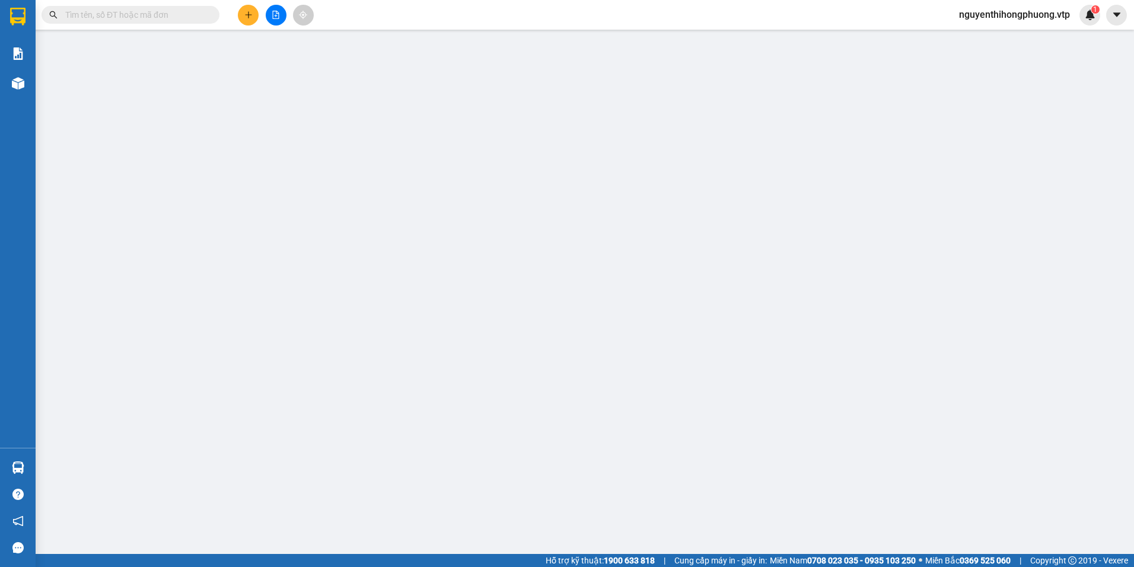
type input "50.000"
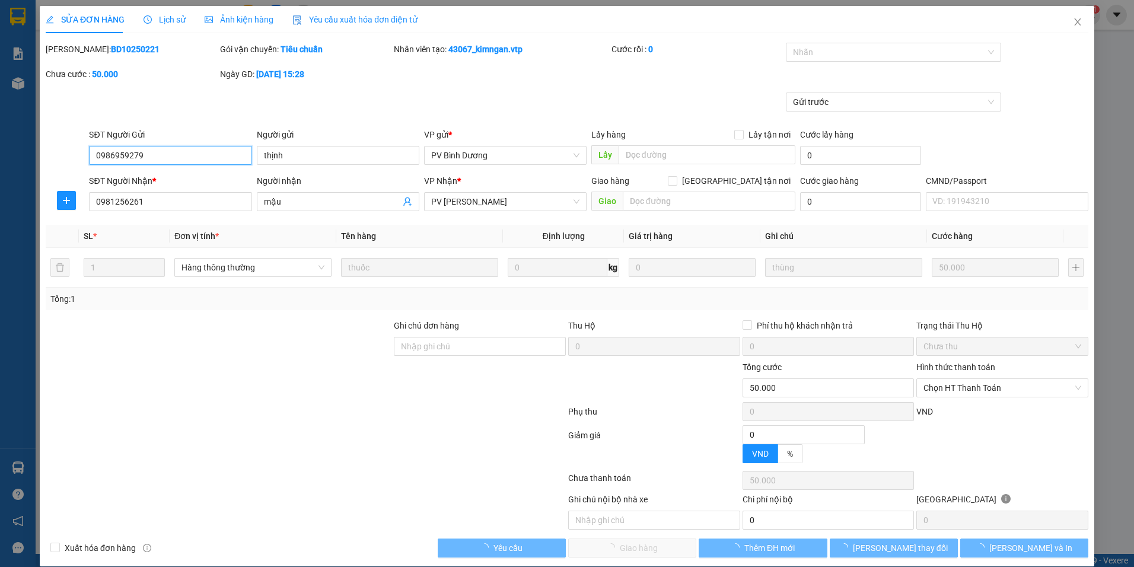
type input "2.500"
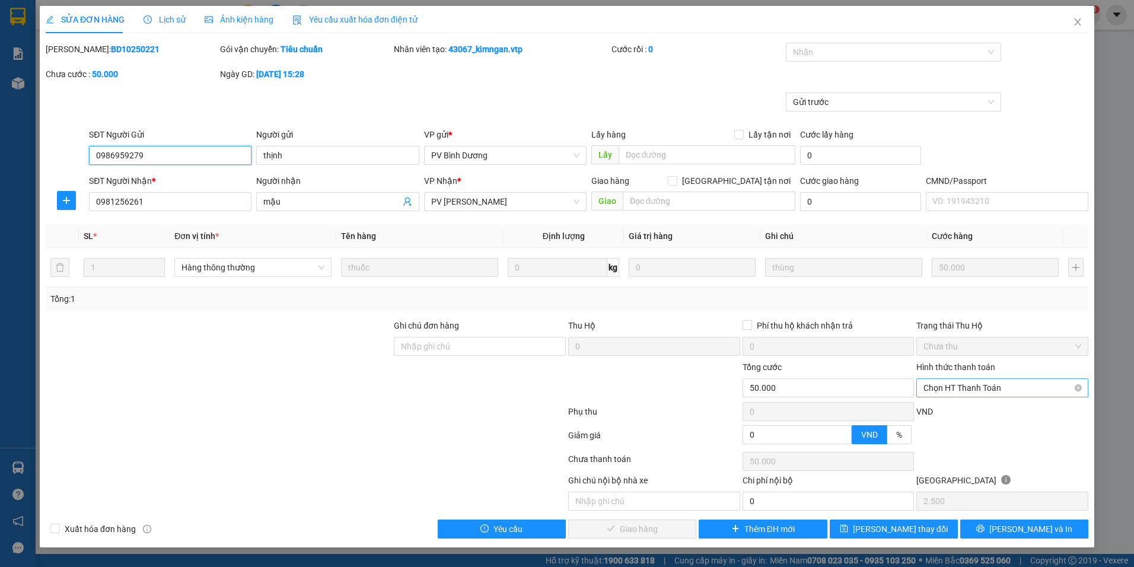
click at [987, 390] on span "Chọn HT Thanh Toán" at bounding box center [1002, 388] width 158 height 18
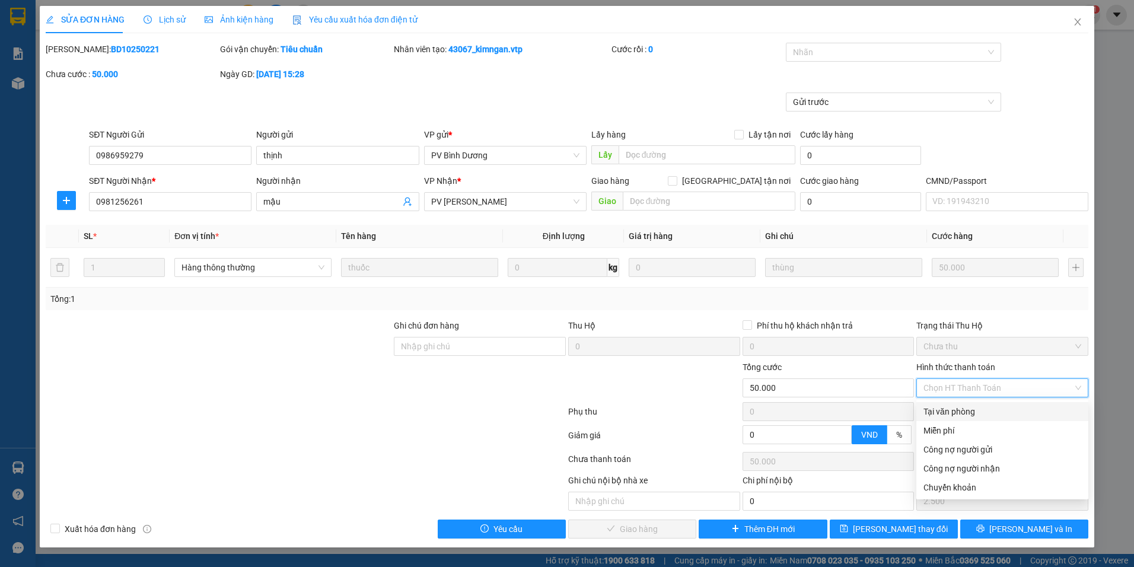
click at [965, 411] on div "Tại văn phòng" at bounding box center [1002, 411] width 158 height 13
type input "0"
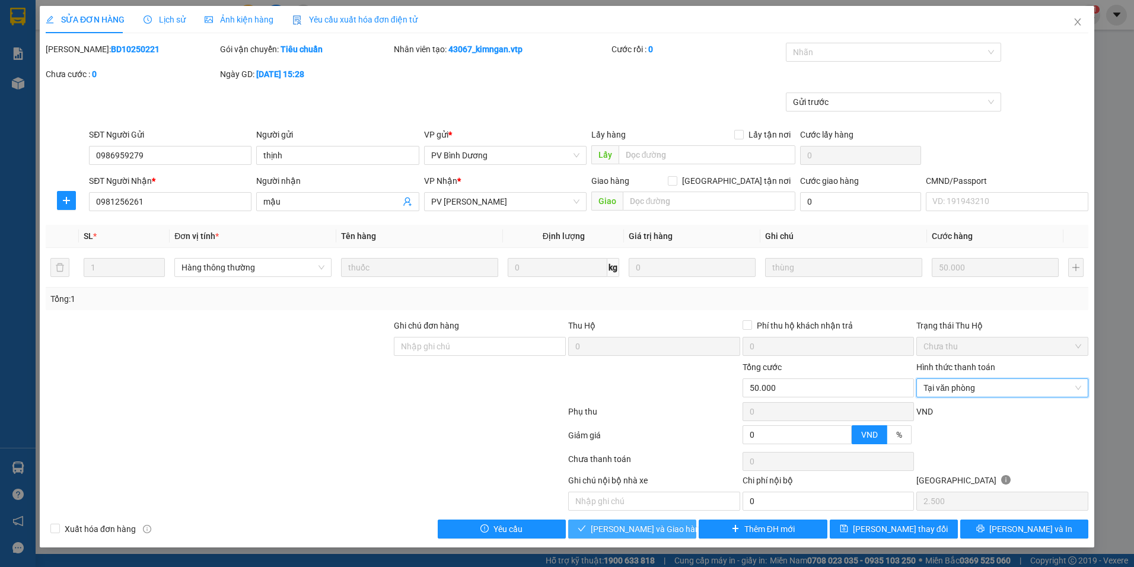
click at [635, 531] on span "Lưu và Giao hàng" at bounding box center [648, 528] width 114 height 13
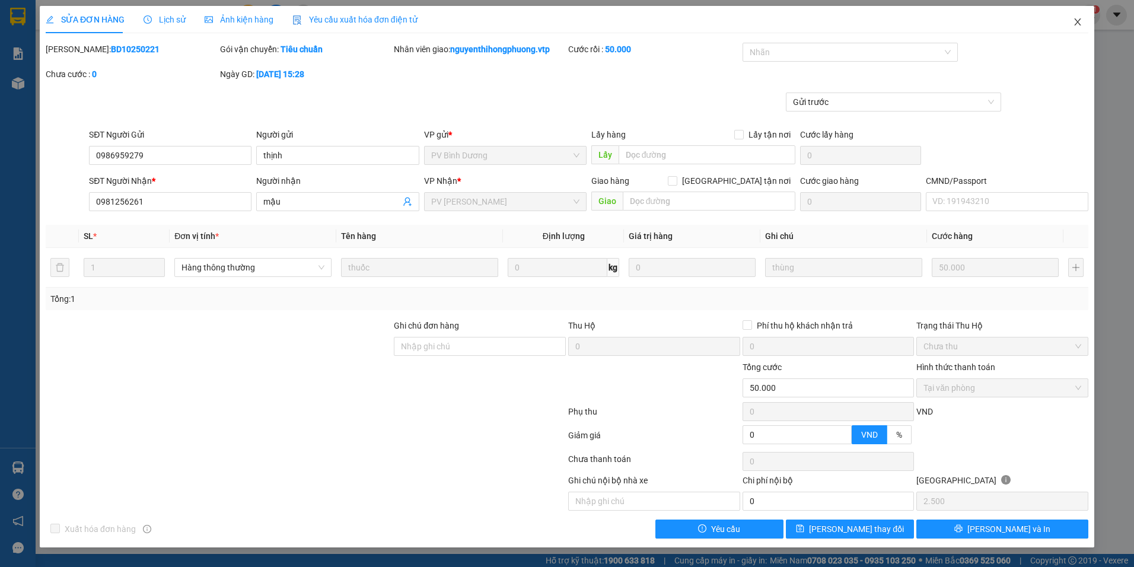
click at [1078, 23] on icon "close" at bounding box center [1077, 21] width 7 height 7
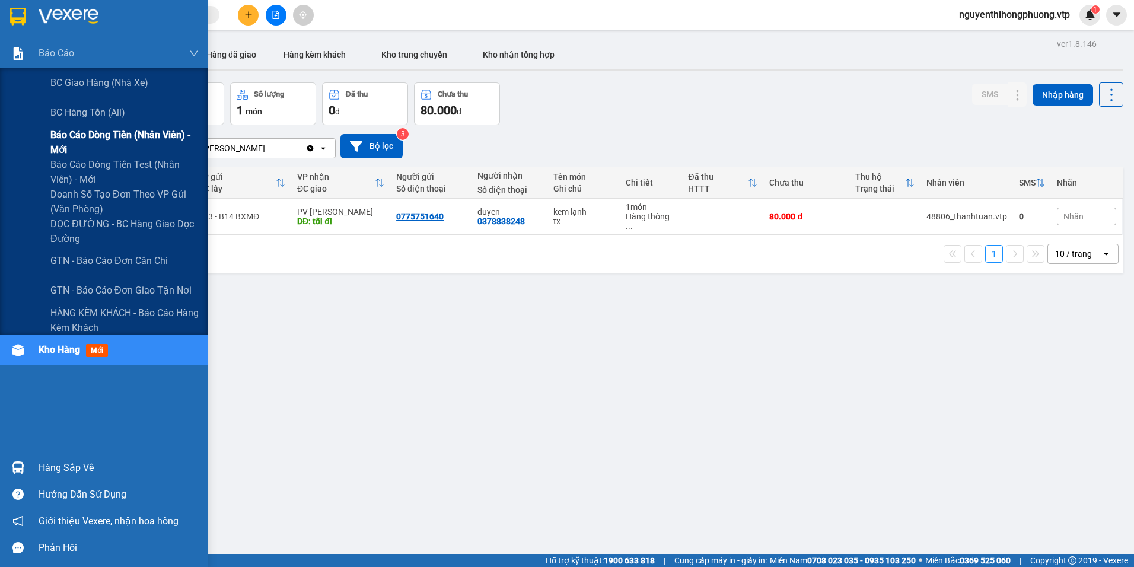
click at [74, 140] on span "Báo cáo dòng tiền (nhân viên) - mới" at bounding box center [124, 143] width 148 height 30
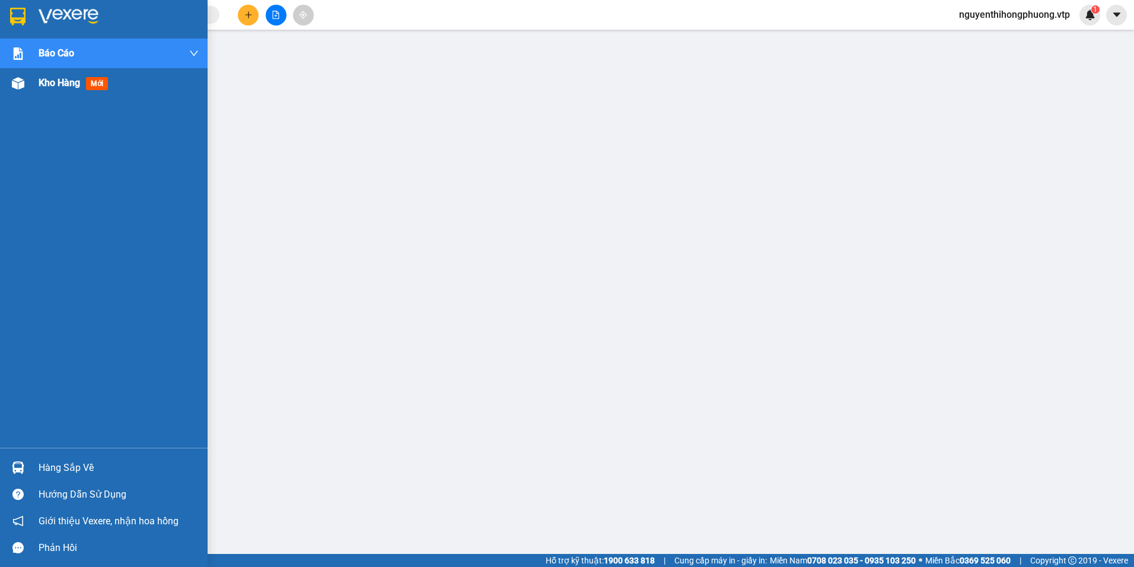
click at [71, 86] on span "Kho hàng" at bounding box center [60, 82] width 42 height 11
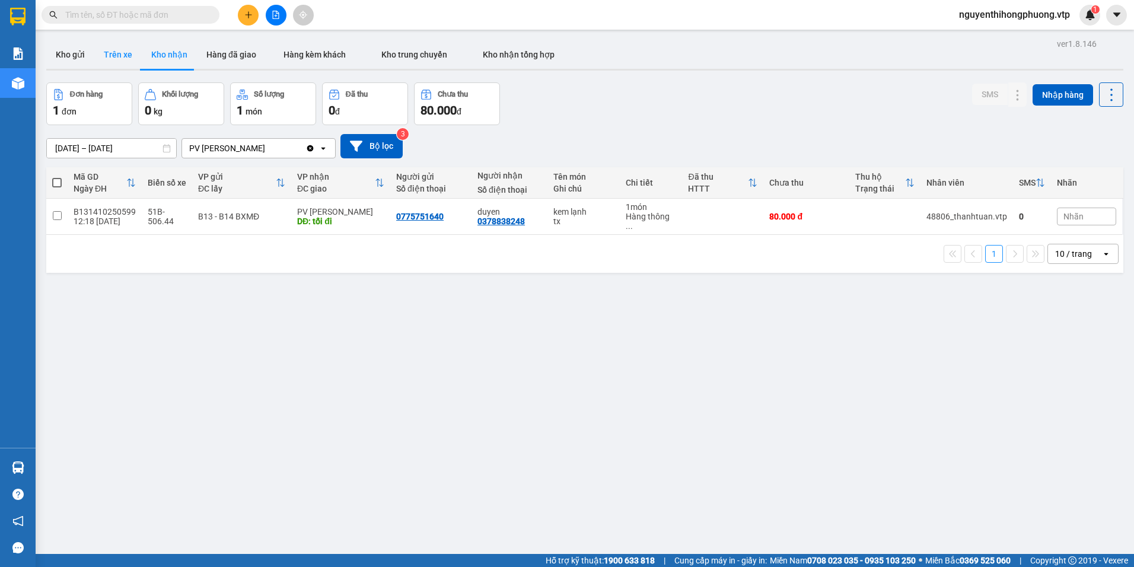
click at [120, 59] on button "Trên xe" at bounding box center [117, 54] width 47 height 28
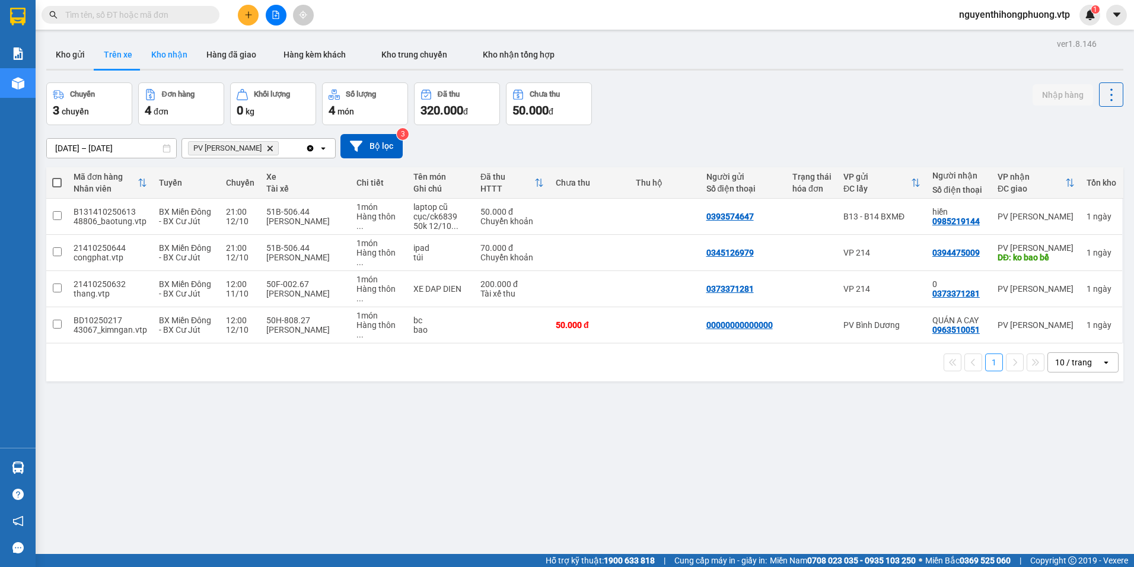
click at [186, 59] on button "Kho nhận" at bounding box center [169, 54] width 55 height 28
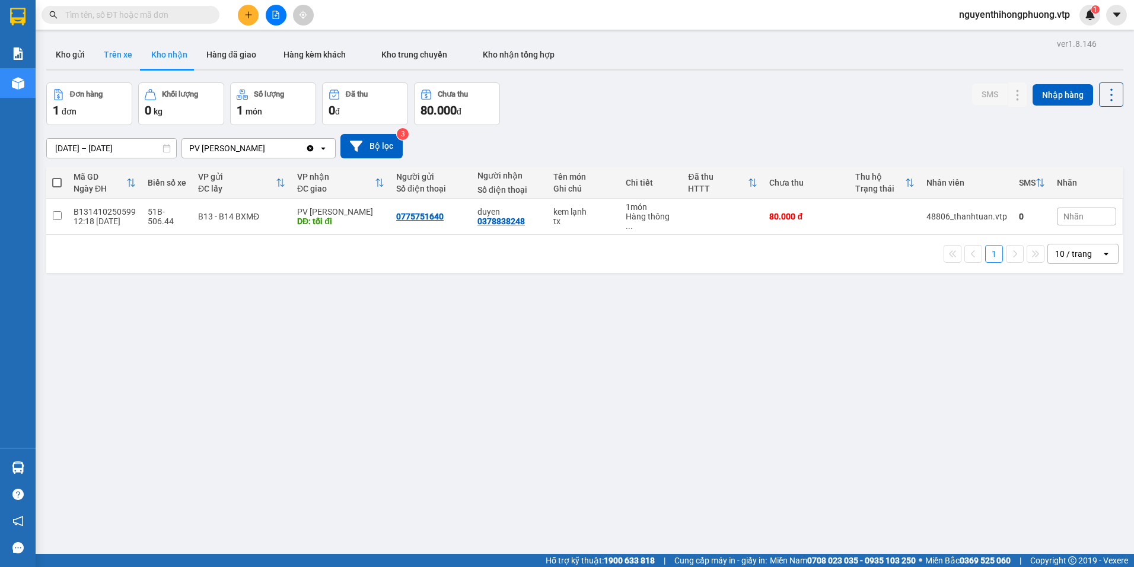
click at [116, 54] on button "Trên xe" at bounding box center [117, 54] width 47 height 28
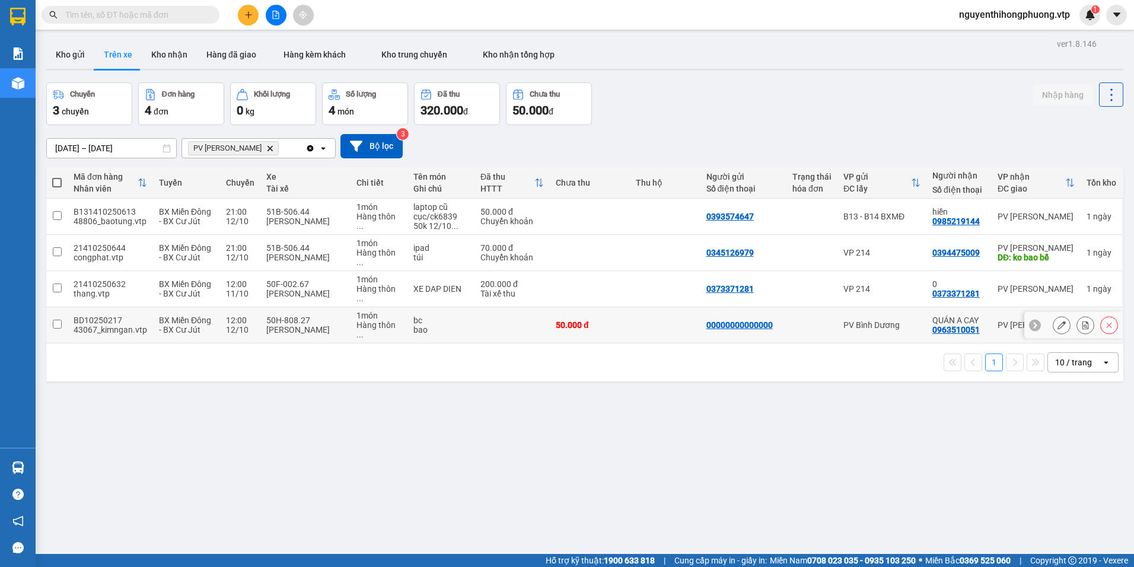
click at [801, 320] on div at bounding box center [811, 324] width 39 height 9
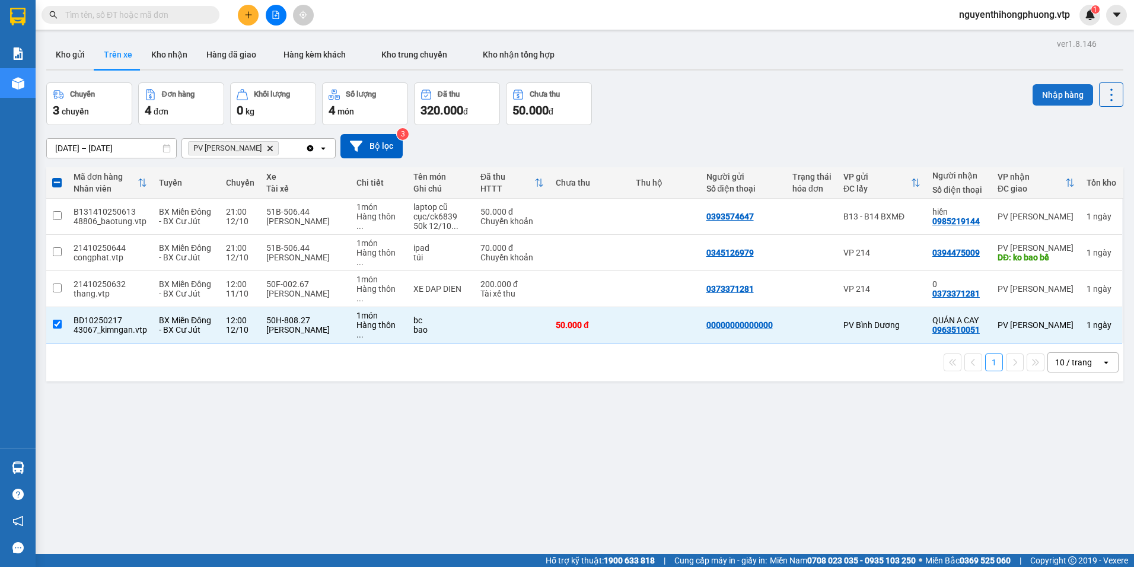
click at [1050, 98] on button "Nhập hàng" at bounding box center [1063, 94] width 60 height 21
checkbox input "false"
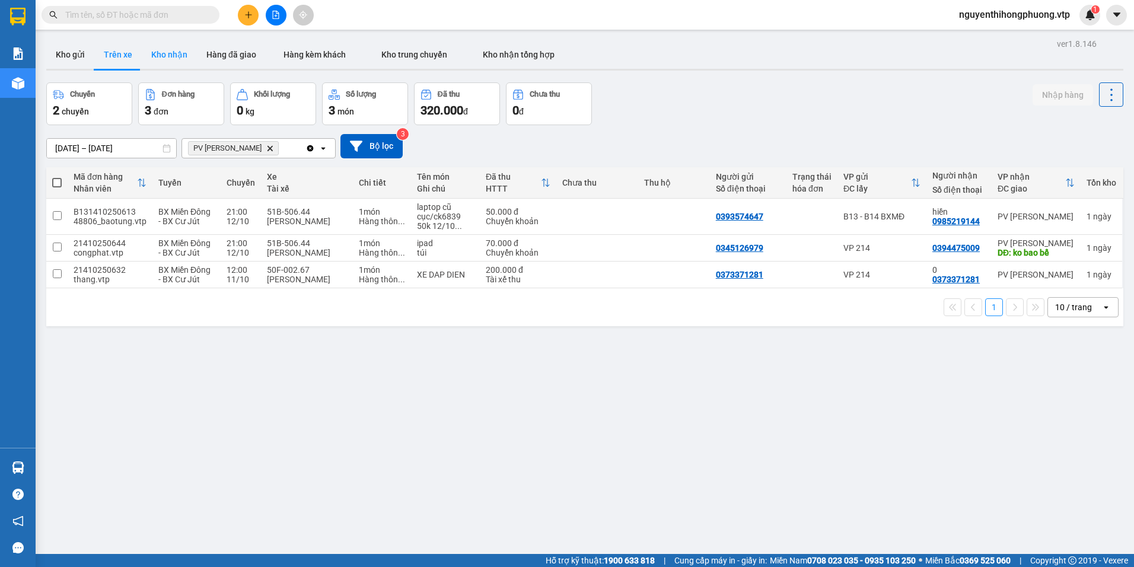
click at [167, 61] on button "Kho nhận" at bounding box center [169, 54] width 55 height 28
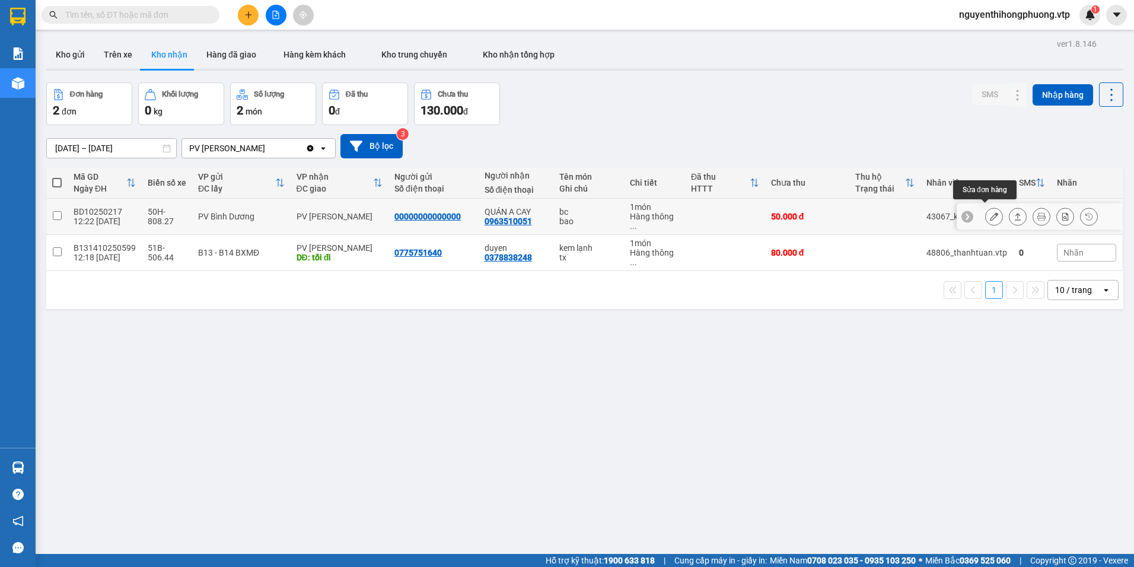
click at [990, 212] on icon at bounding box center [994, 216] width 8 height 8
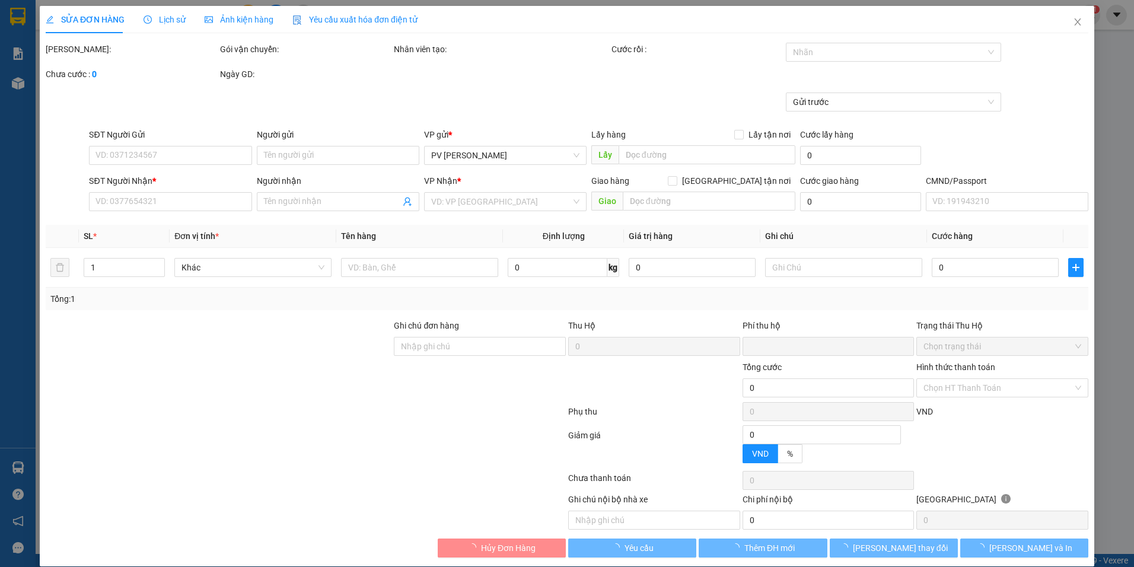
type input "00000000000000"
type input "0963510051"
type input "QUÁN A CAY"
type input "0"
type input "50.000"
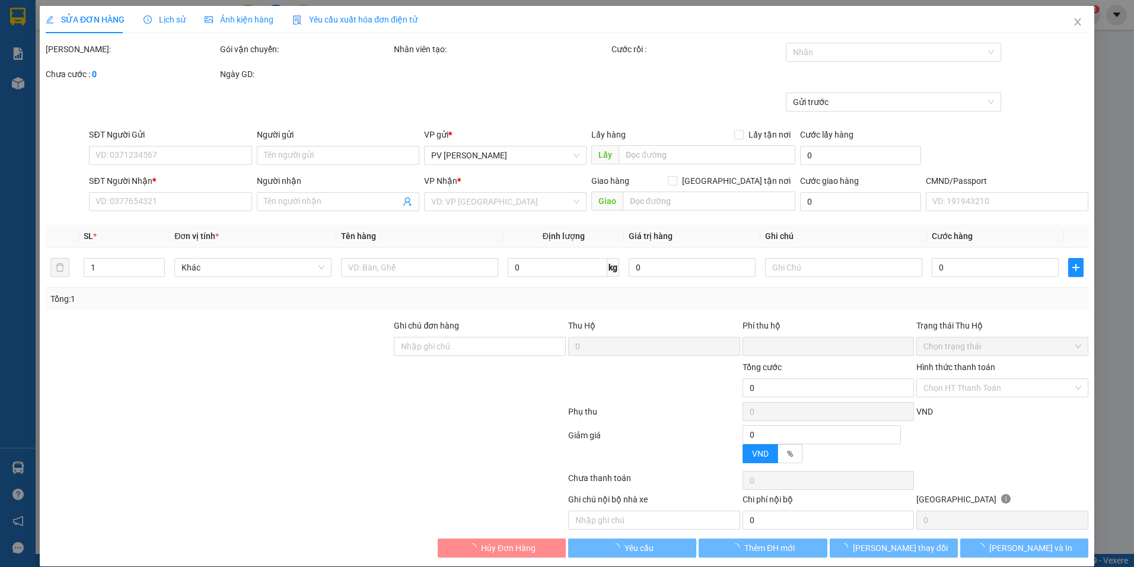
type input "50.000"
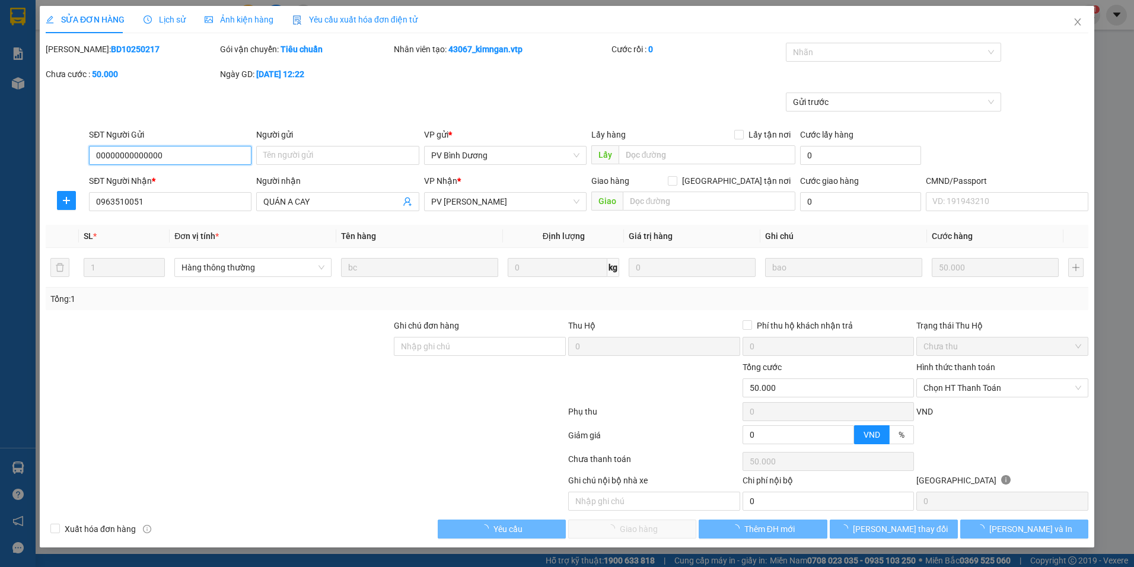
type input "2.500"
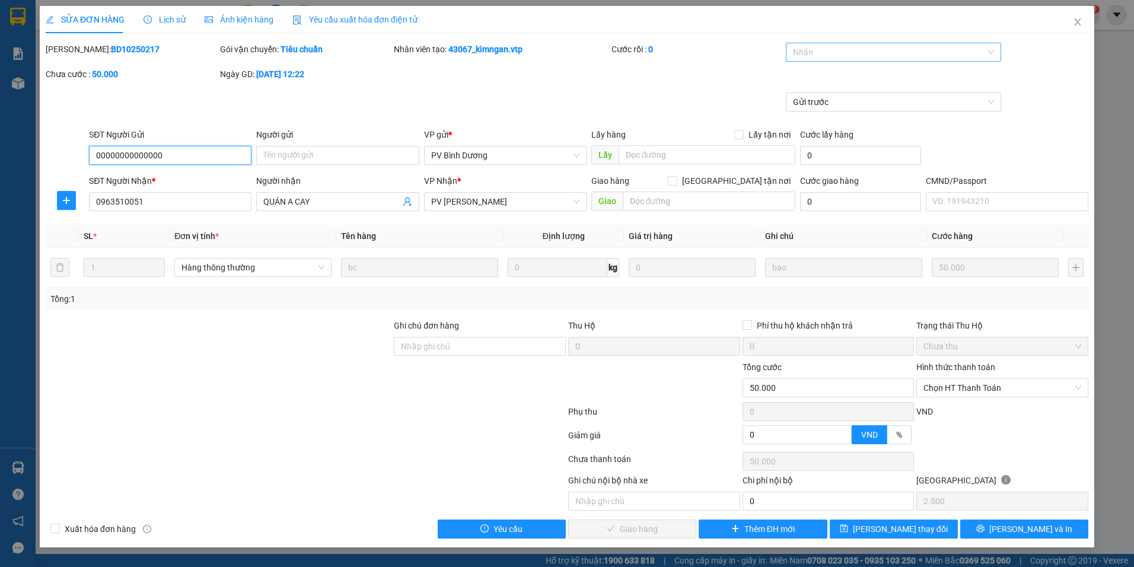
click at [837, 49] on div at bounding box center [887, 52] width 197 height 14
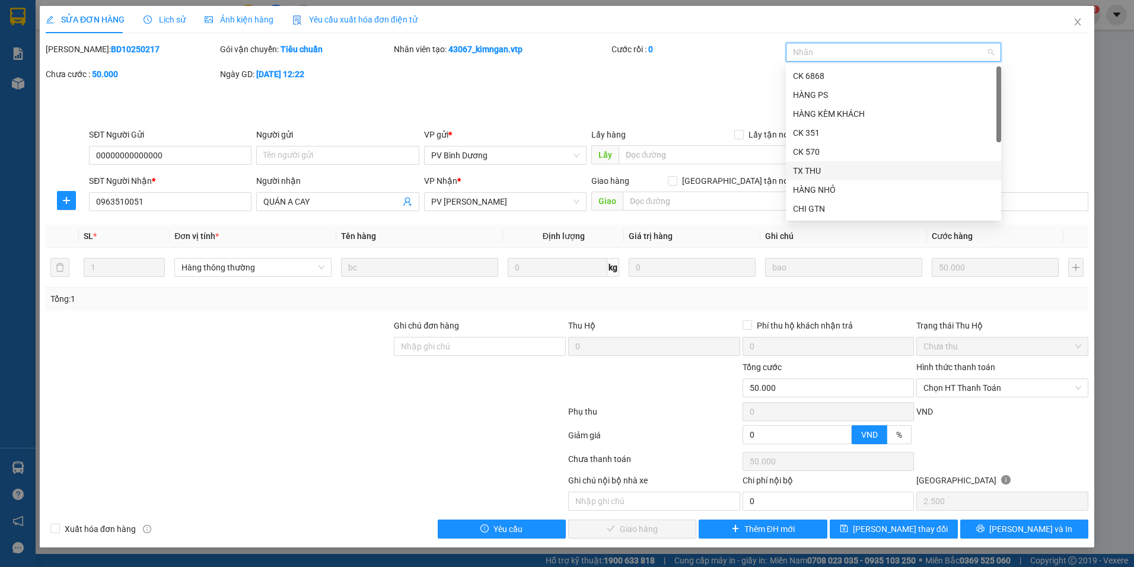
click at [804, 170] on div "TX THU" at bounding box center [893, 170] width 201 height 13
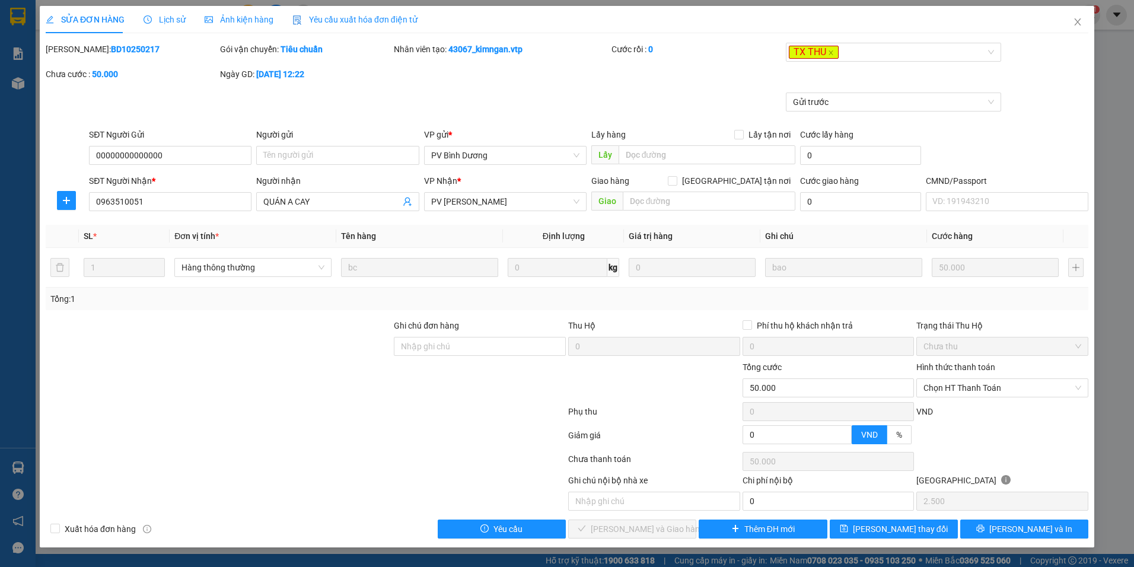
click at [384, 426] on div at bounding box center [305, 438] width 522 height 24
click at [890, 527] on span "Lưu thay đổi" at bounding box center [900, 528] width 95 height 13
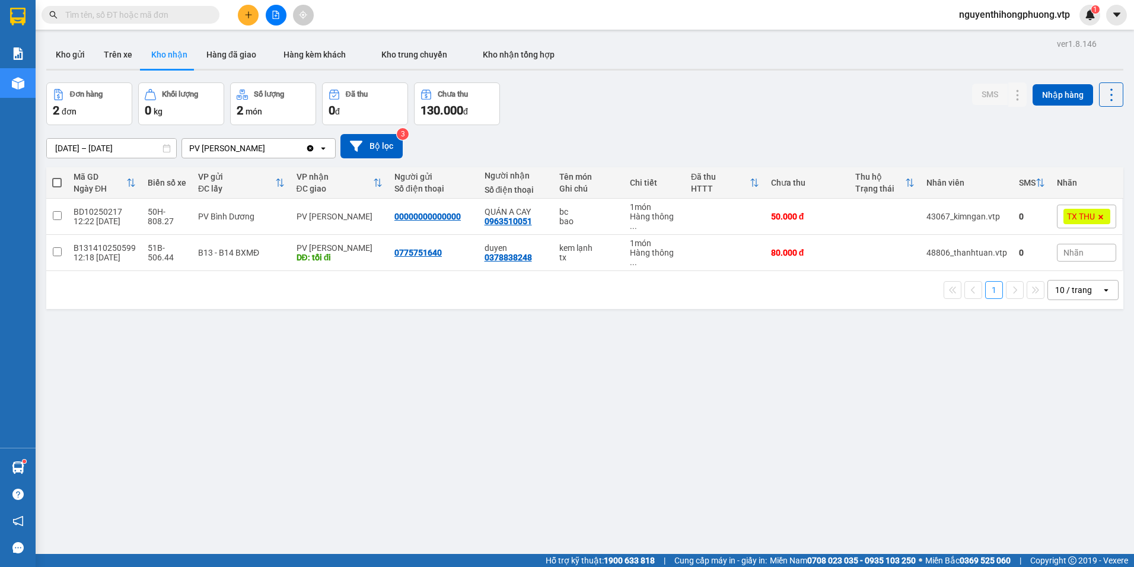
click at [130, 11] on input "text" at bounding box center [135, 14] width 140 height 13
type input "0"
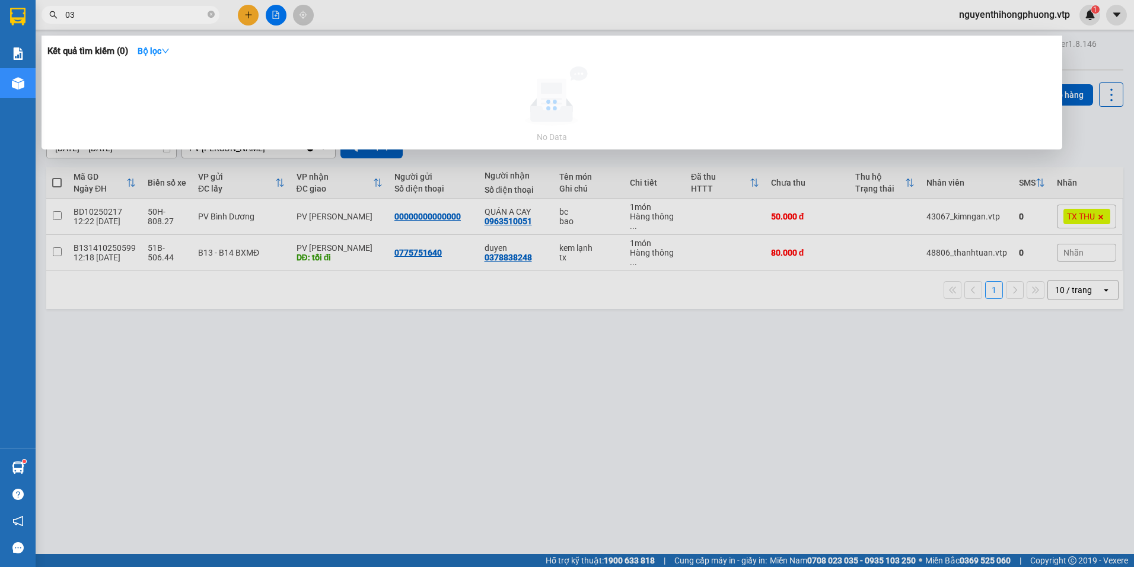
type input "0"
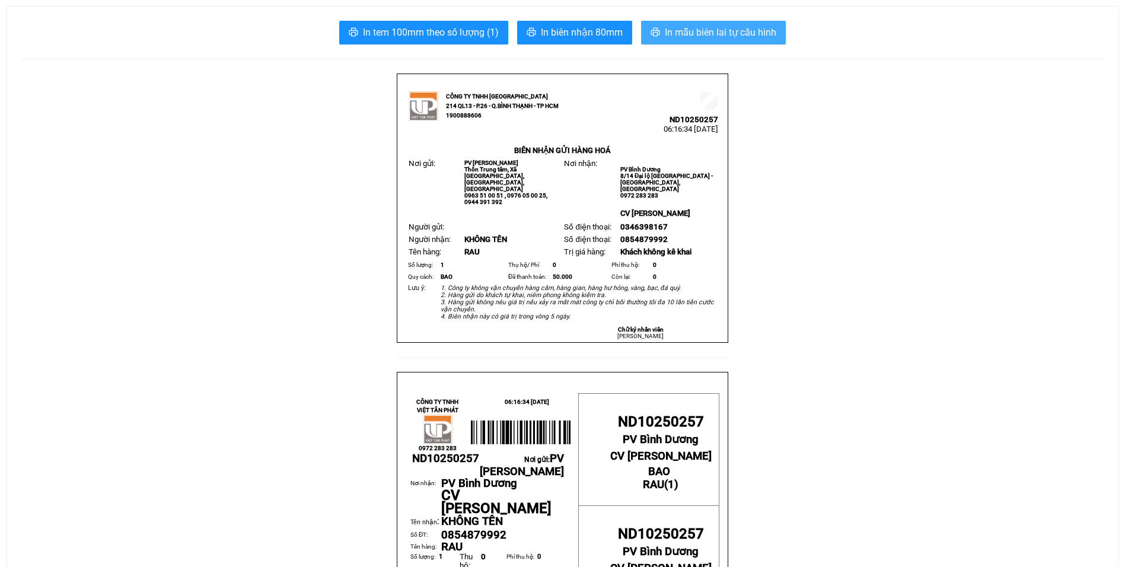
click at [697, 32] on span "In mẫu biên lai tự cấu hình" at bounding box center [720, 32] width 111 height 15
